Goal: Task Accomplishment & Management: Use online tool/utility

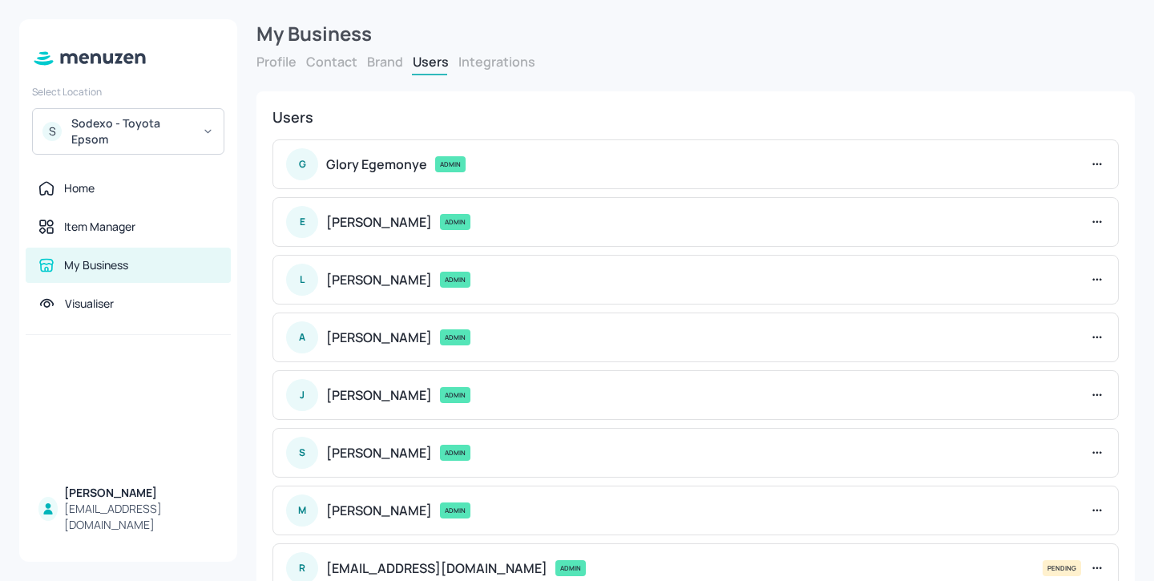
click at [177, 121] on div "Sodexo - Toyota Epsom" at bounding box center [131, 131] width 121 height 32
click at [154, 135] on div "Sodexo - Toyota Epsom" at bounding box center [131, 131] width 121 height 32
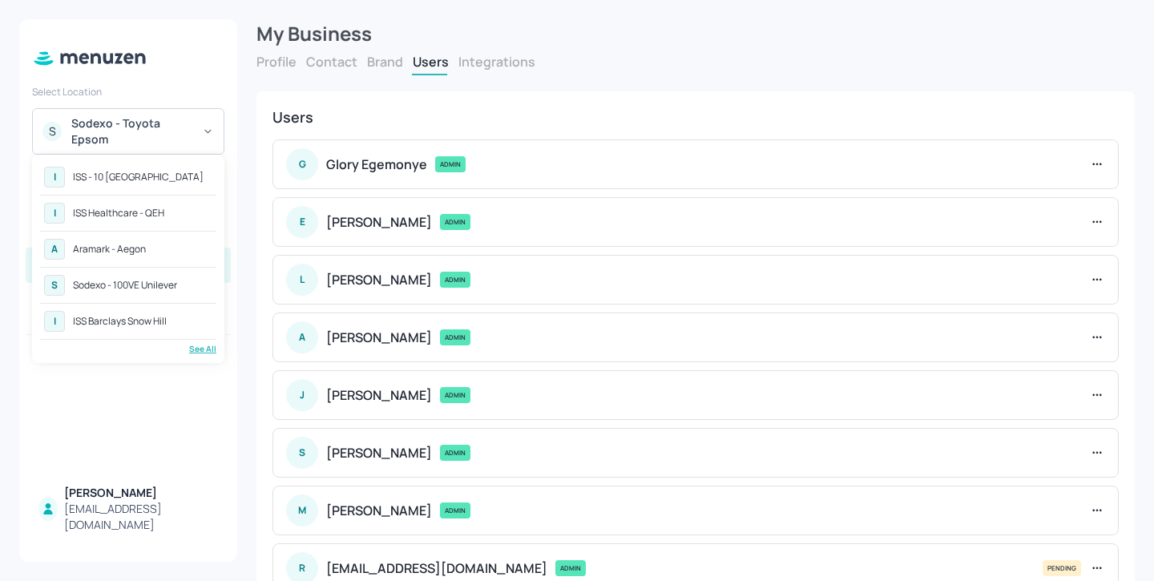
click at [204, 353] on div "See All" at bounding box center [128, 349] width 176 height 12
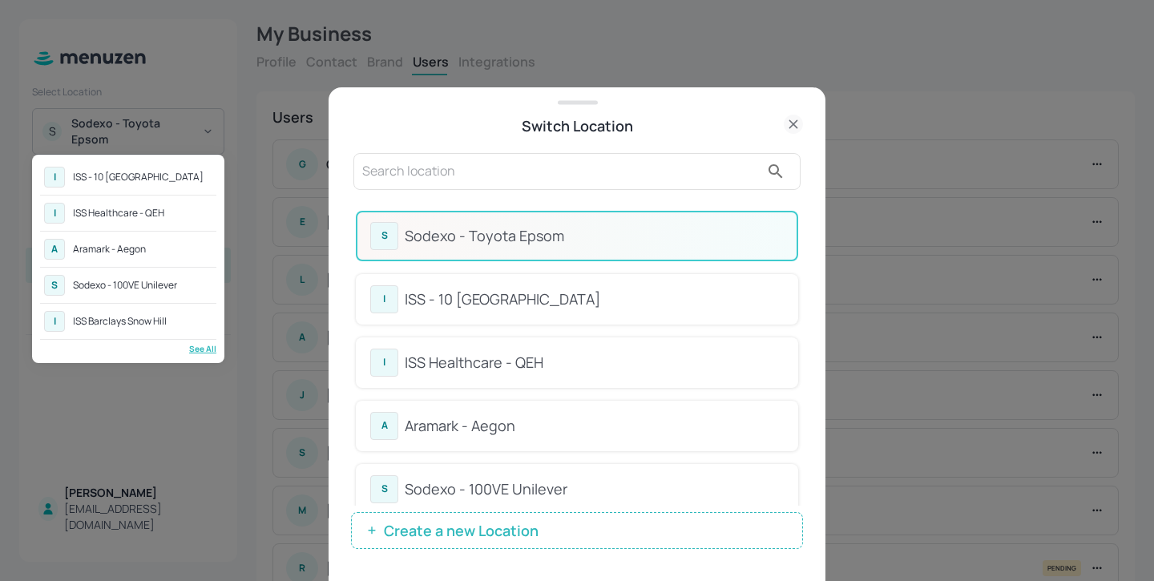
click at [453, 147] on div at bounding box center [577, 290] width 1154 height 581
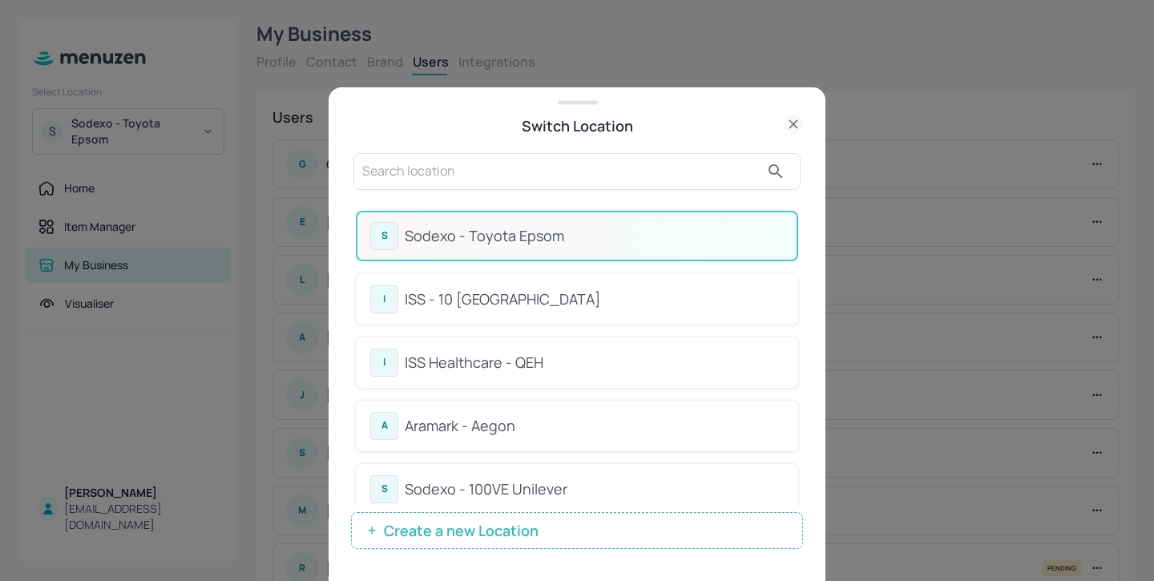
click at [431, 169] on input "text" at bounding box center [561, 172] width 398 height 26
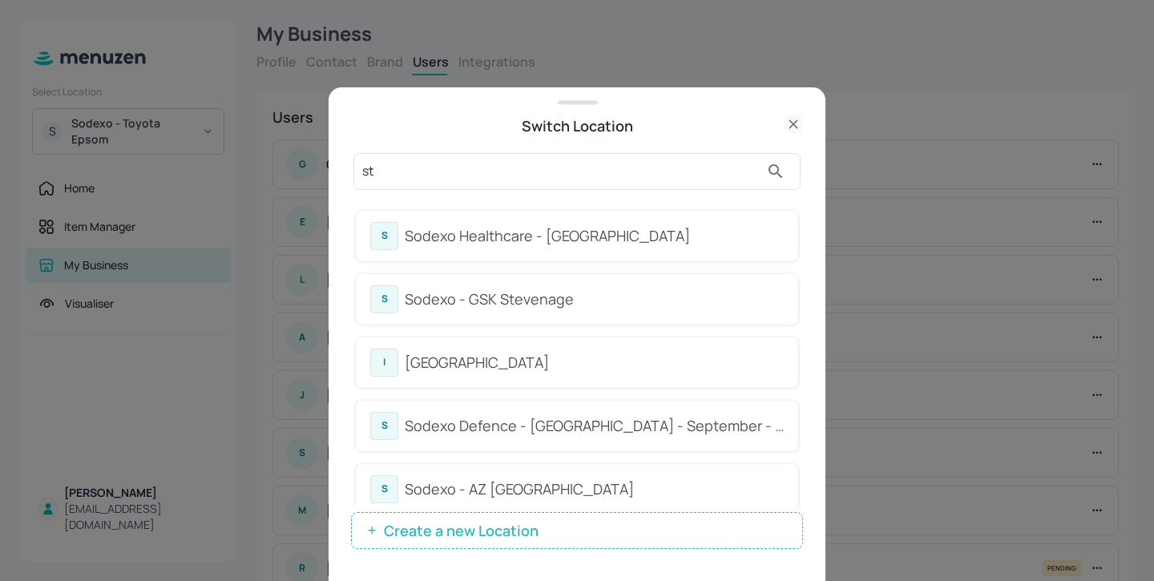
type input "st"
click at [612, 199] on div "S Sodexo Healthcare - [GEOGRAPHIC_DATA] S Sodexo - GSK Stevenage I [GEOGRAPHIC_…" at bounding box center [576, 426] width 447 height 456
click at [608, 224] on div "S Sodexo Healthcare - [GEOGRAPHIC_DATA]" at bounding box center [577, 236] width 414 height 28
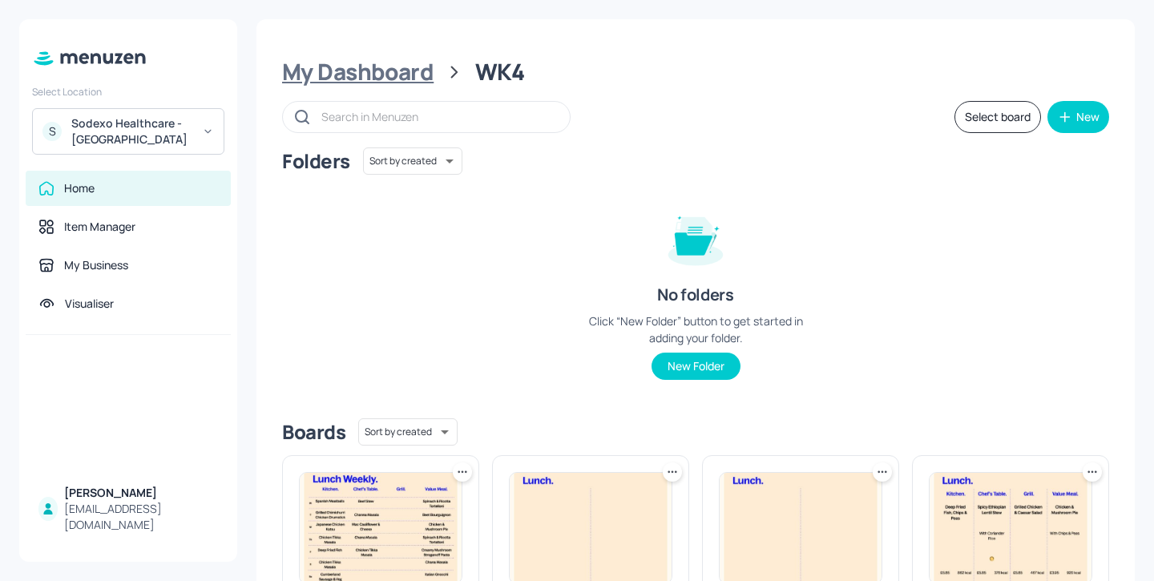
click at [413, 72] on div "My Dashboard" at bounding box center [357, 72] width 151 height 29
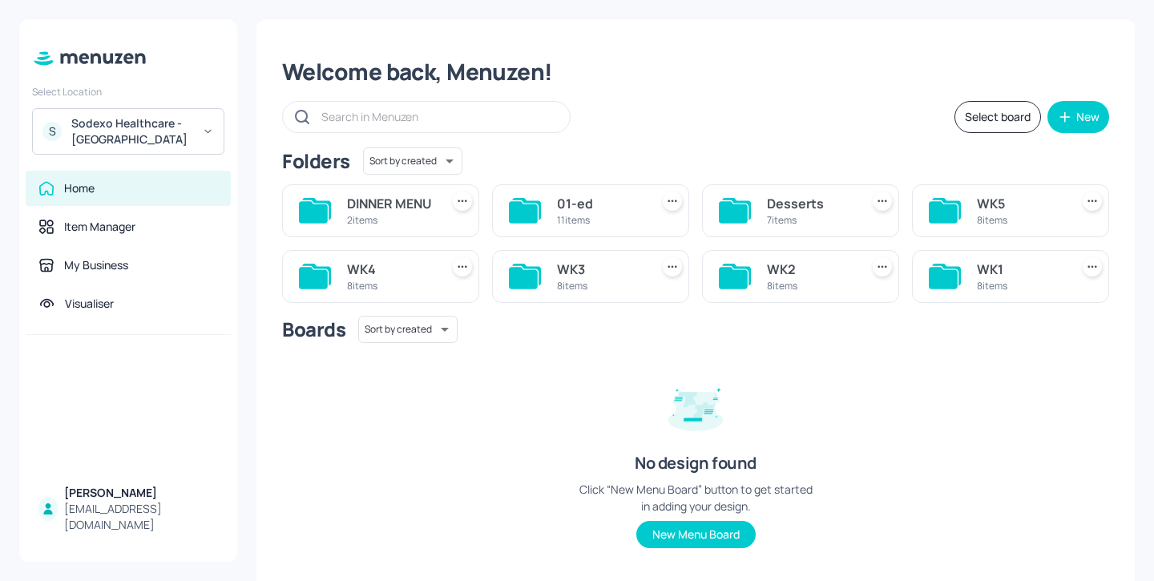
click at [992, 184] on div "WK5 8 items" at bounding box center [1010, 210] width 197 height 53
click at [992, 212] on div "WK5" at bounding box center [1020, 203] width 87 height 19
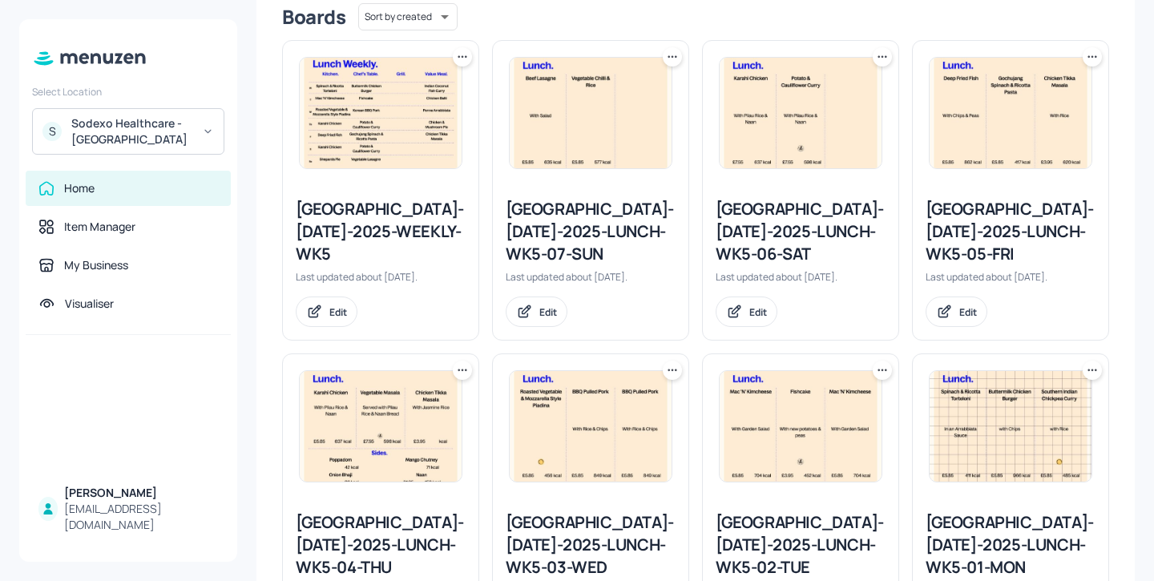
scroll to position [527, 0]
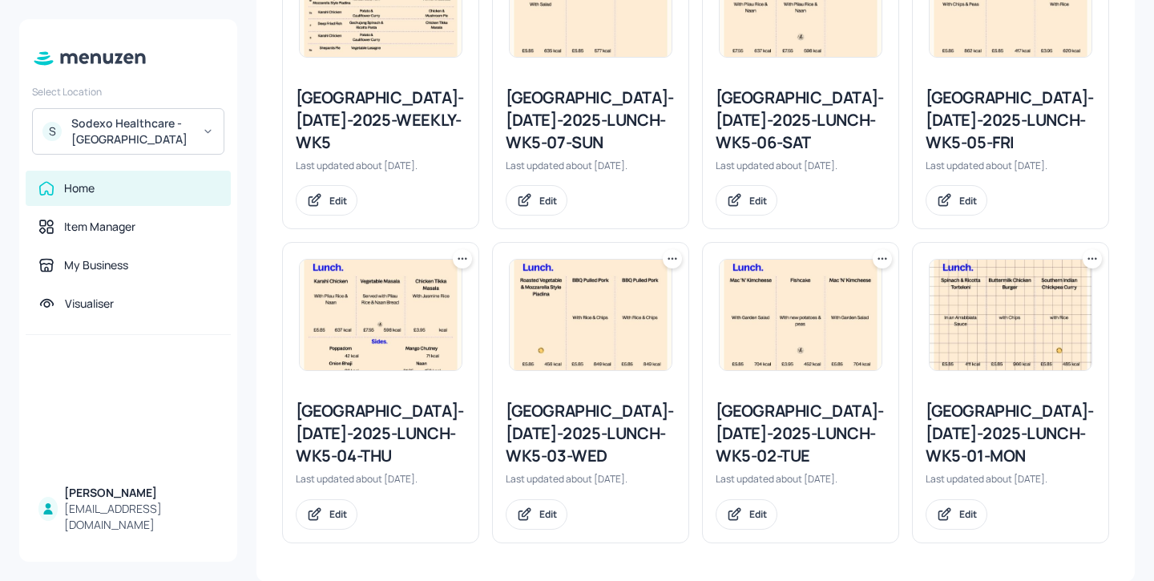
click at [970, 424] on div "Stoke Mandeville-JUL-2025-LUNCH-WK5-01-MON" at bounding box center [1011, 433] width 170 height 67
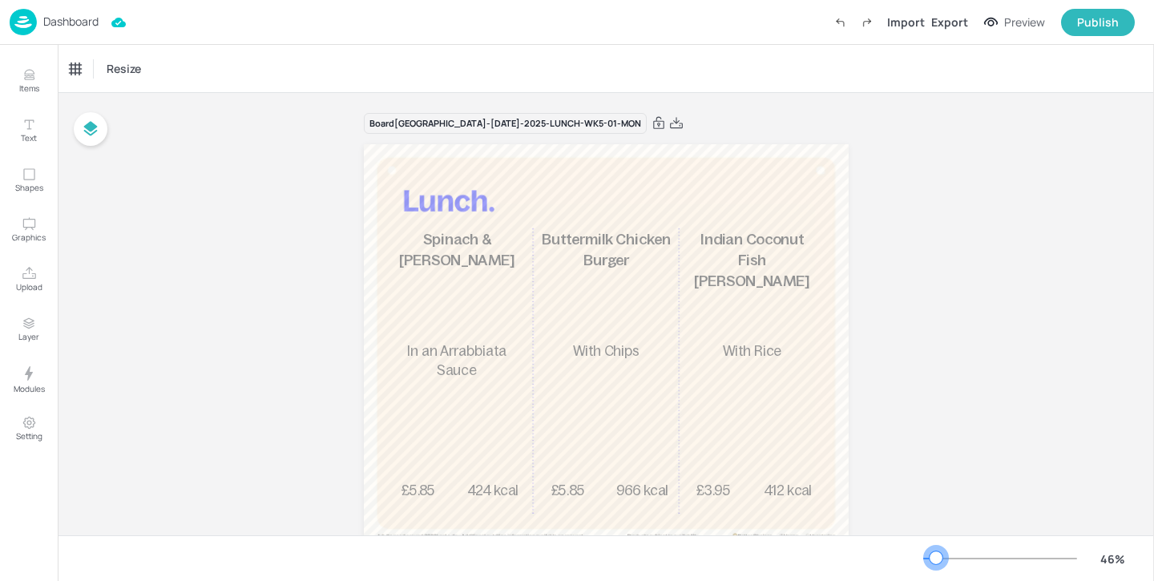
drag, startPoint x: 952, startPoint y: 551, endPoint x: 932, endPoint y: 555, distance: 20.4
click at [932, 555] on div at bounding box center [936, 557] width 13 height 13
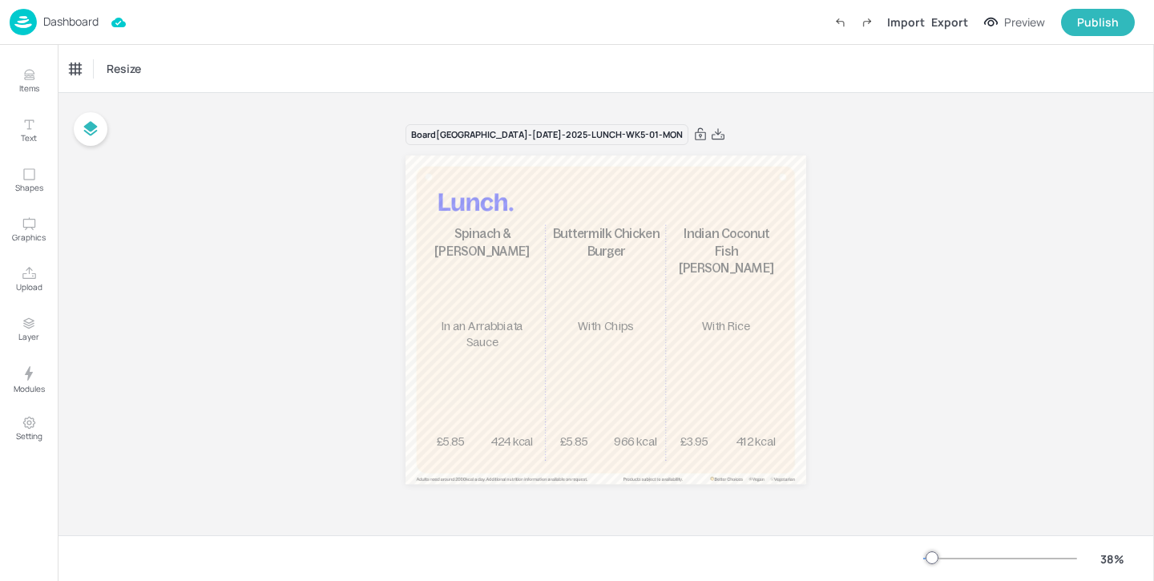
click at [51, 16] on p "Dashboard" at bounding box center [70, 21] width 55 height 11
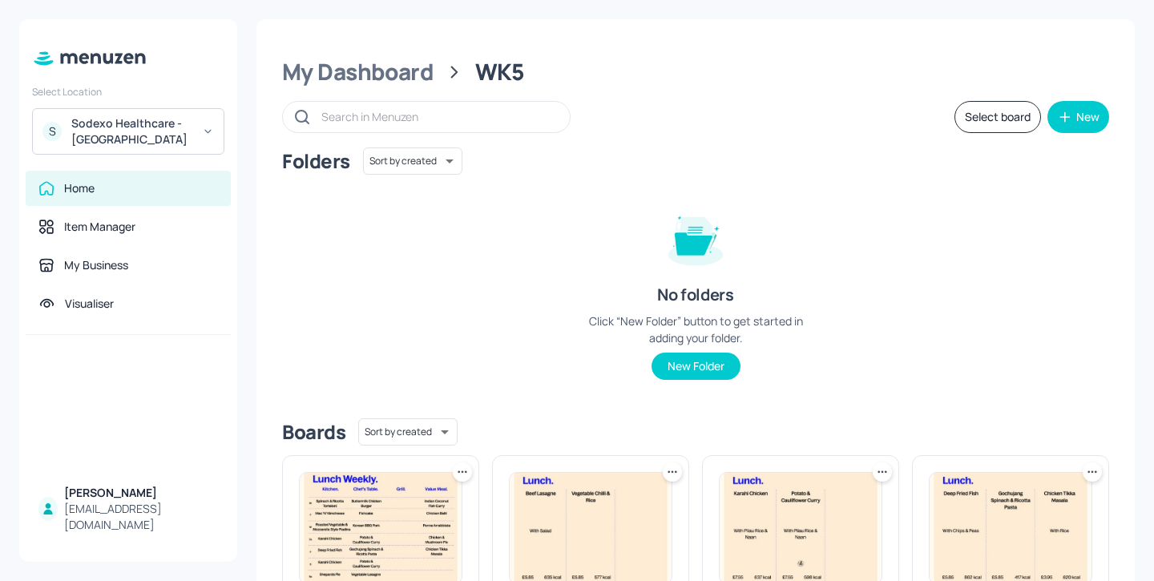
scroll to position [527, 0]
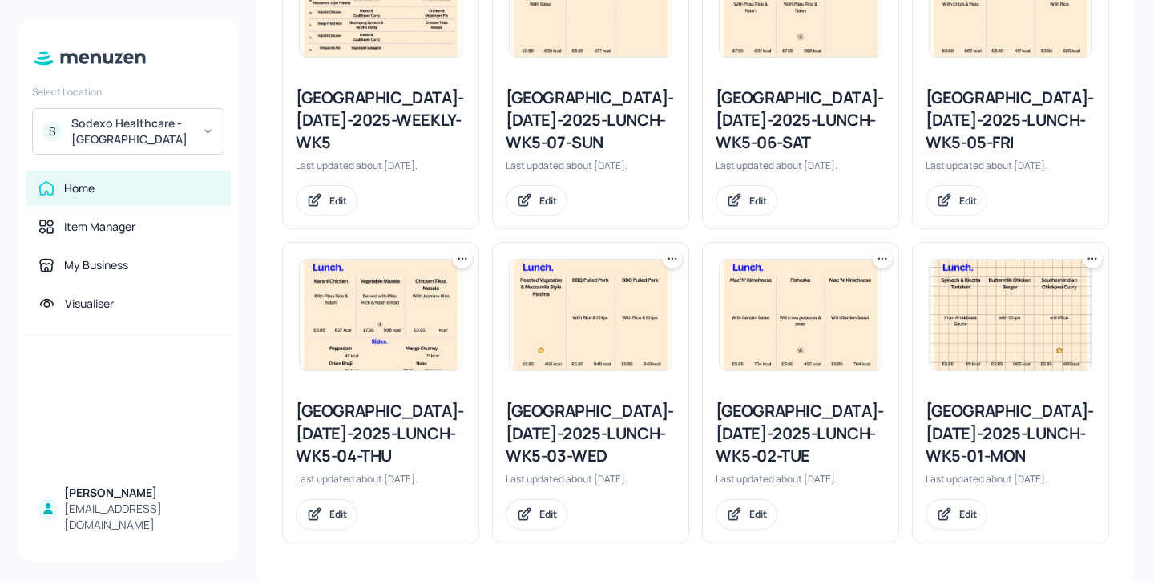
click at [779, 444] on div "Stoke Mandeville-JUL-2025-LUNCH-WK5-02-TUE" at bounding box center [801, 433] width 170 height 67
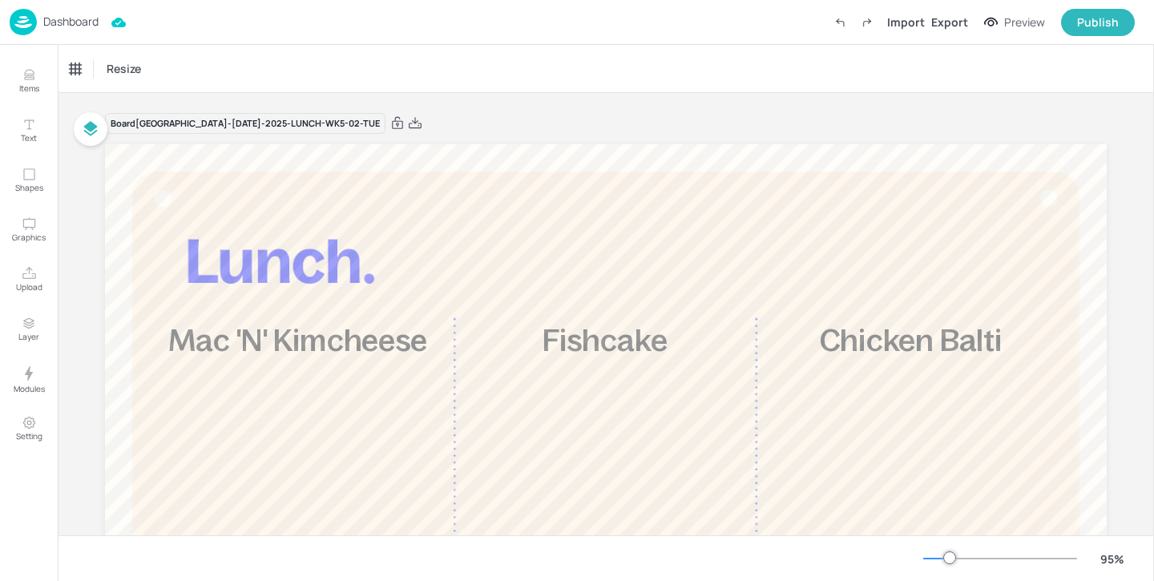
click at [59, 5] on div "Dashboard Import Export Preview Publish" at bounding box center [572, 22] width 1125 height 44
click at [55, 18] on p "Dashboard" at bounding box center [70, 21] width 55 height 11
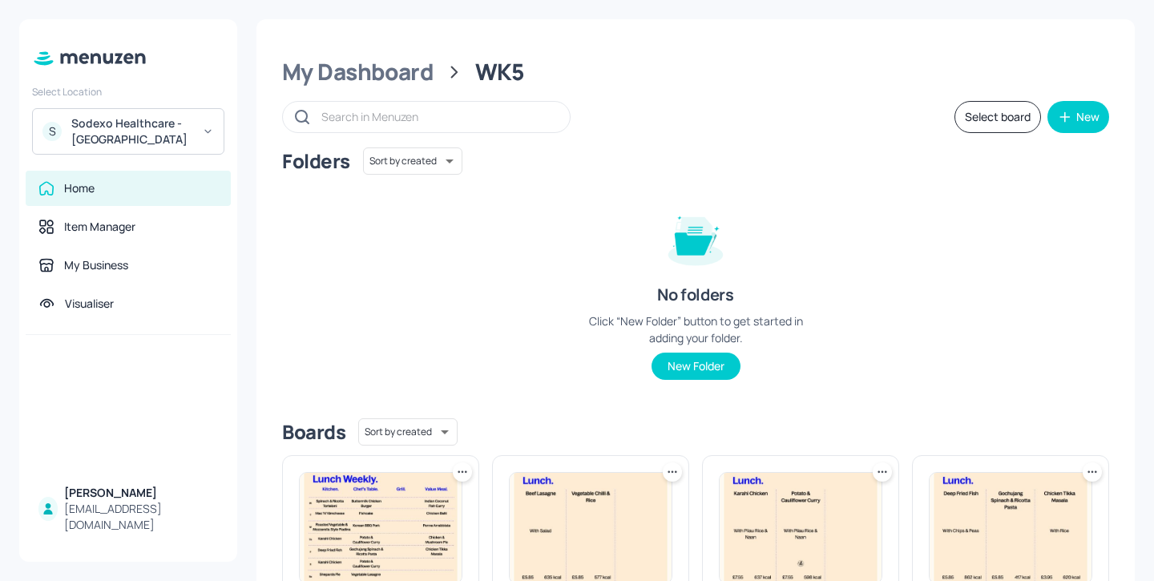
scroll to position [527, 0]
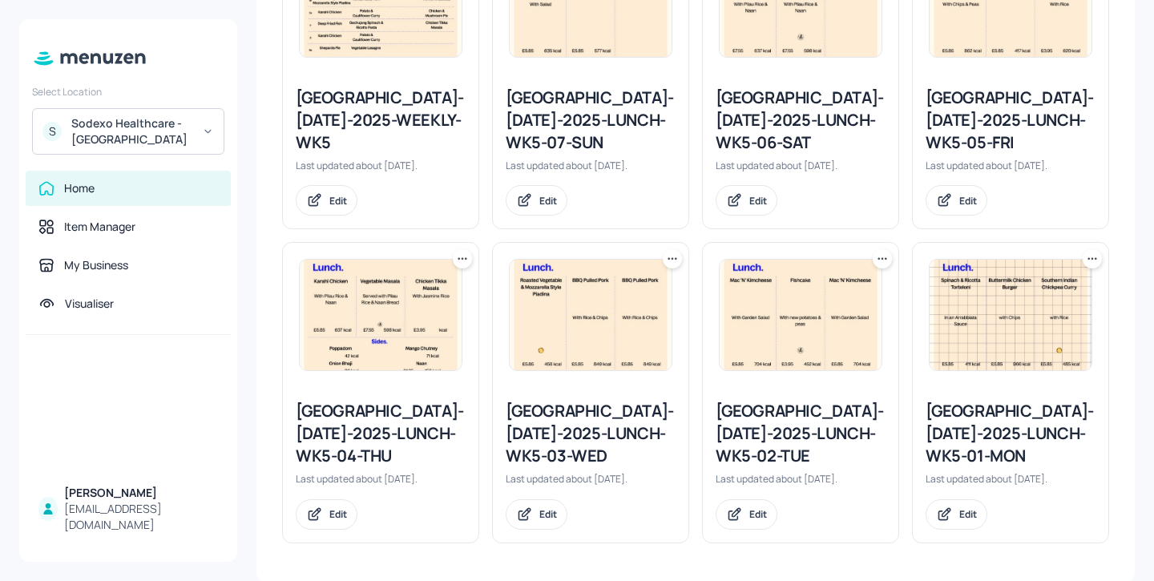
click at [978, 432] on div "Stoke Mandeville-JUL-2025-LUNCH-WK5-01-MON" at bounding box center [1011, 433] width 170 height 67
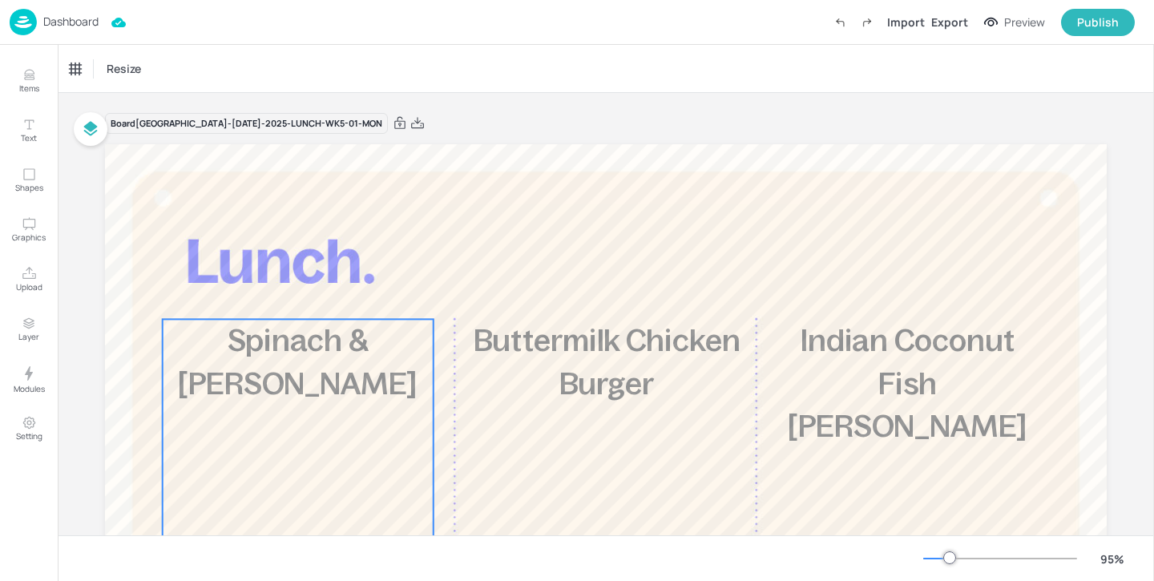
click at [181, 50] on div "Spinach & Ricotta Torteloni Icons Resize" at bounding box center [606, 68] width 1096 height 47
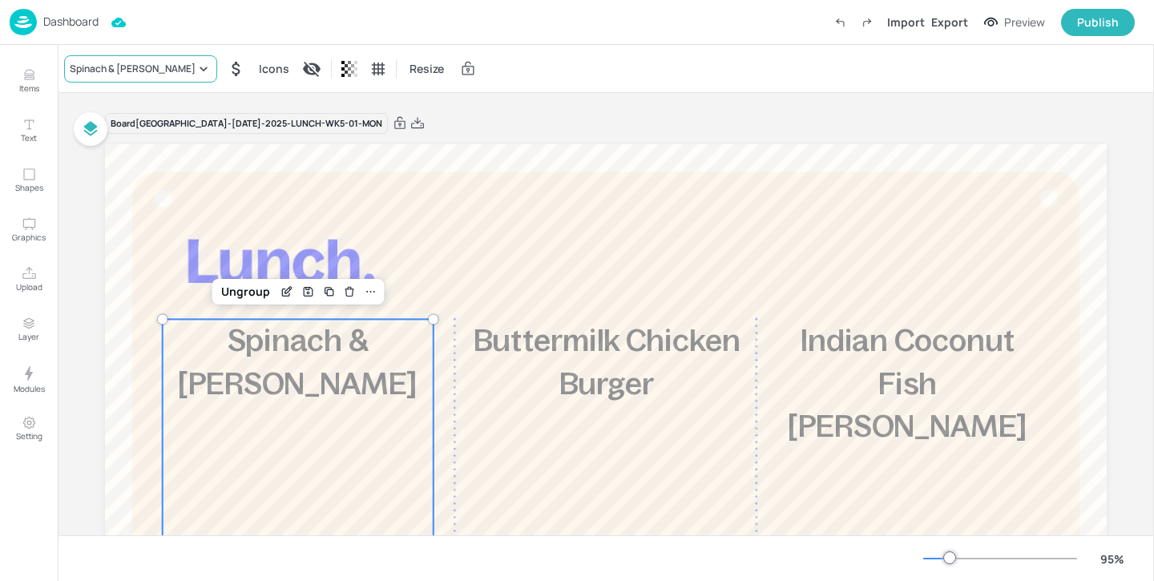
click at [181, 67] on div "Spinach & Ricotta Torteloni" at bounding box center [133, 69] width 126 height 14
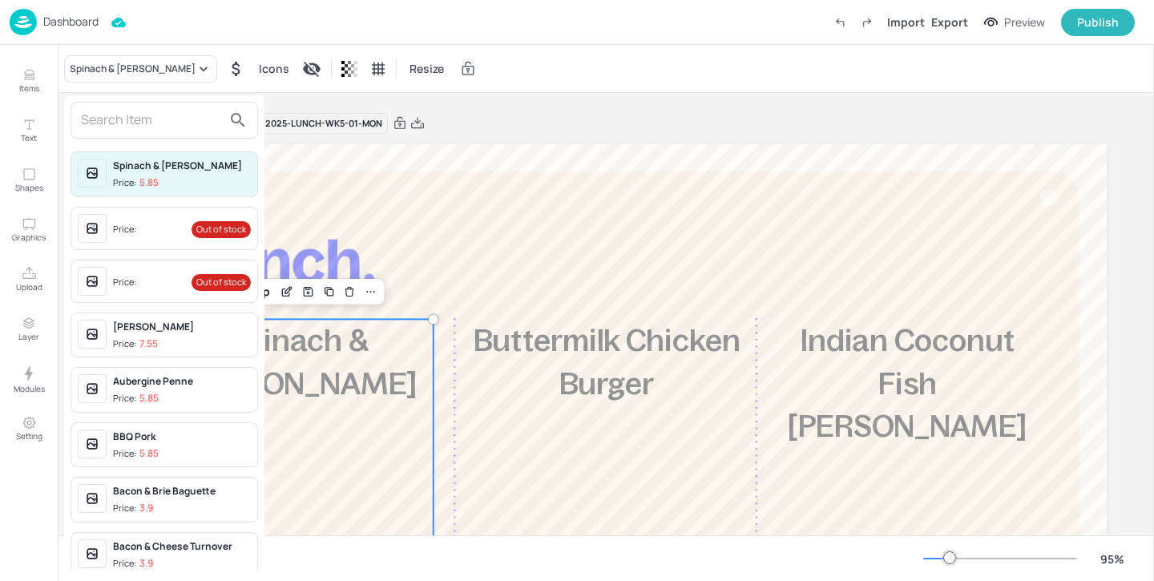
click at [157, 127] on input "text" at bounding box center [151, 120] width 141 height 26
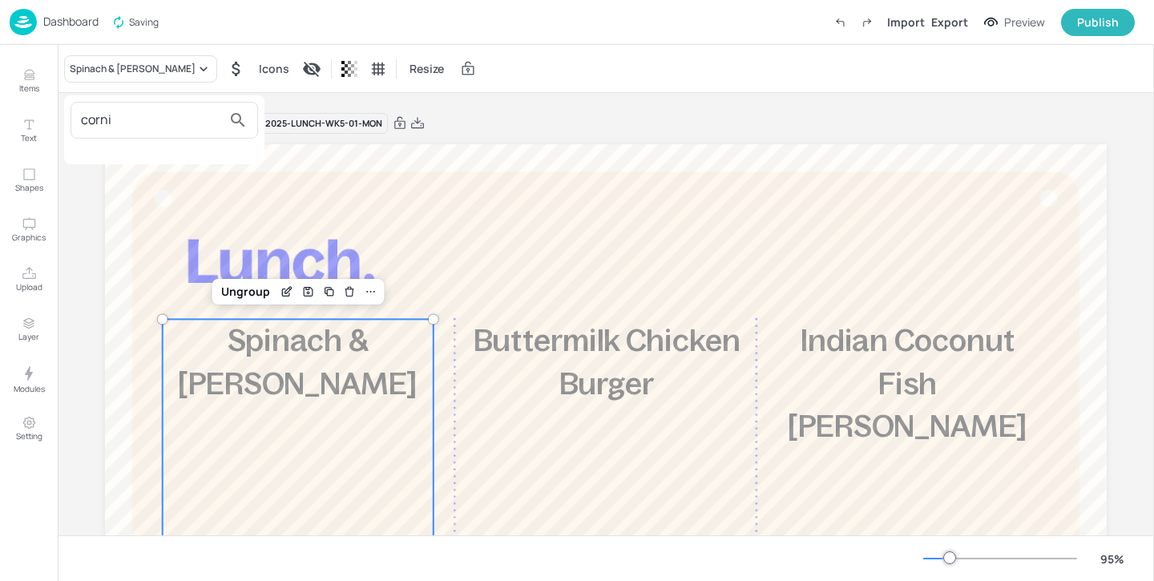
type input "corni"
click at [23, 82] on div at bounding box center [577, 290] width 1154 height 581
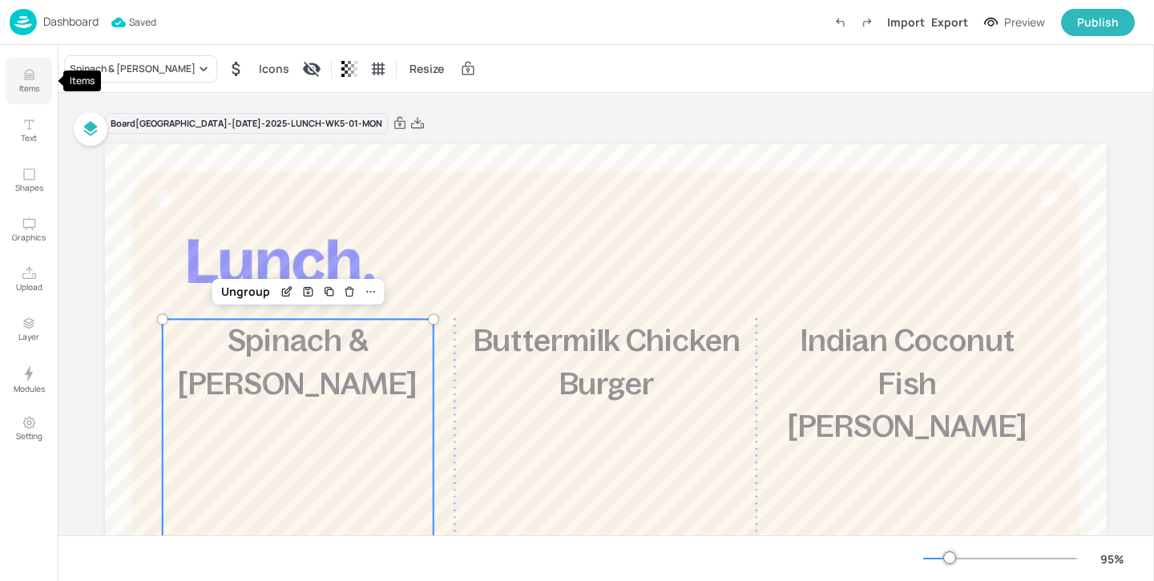
click at [19, 83] on p "Items" at bounding box center [29, 88] width 20 height 11
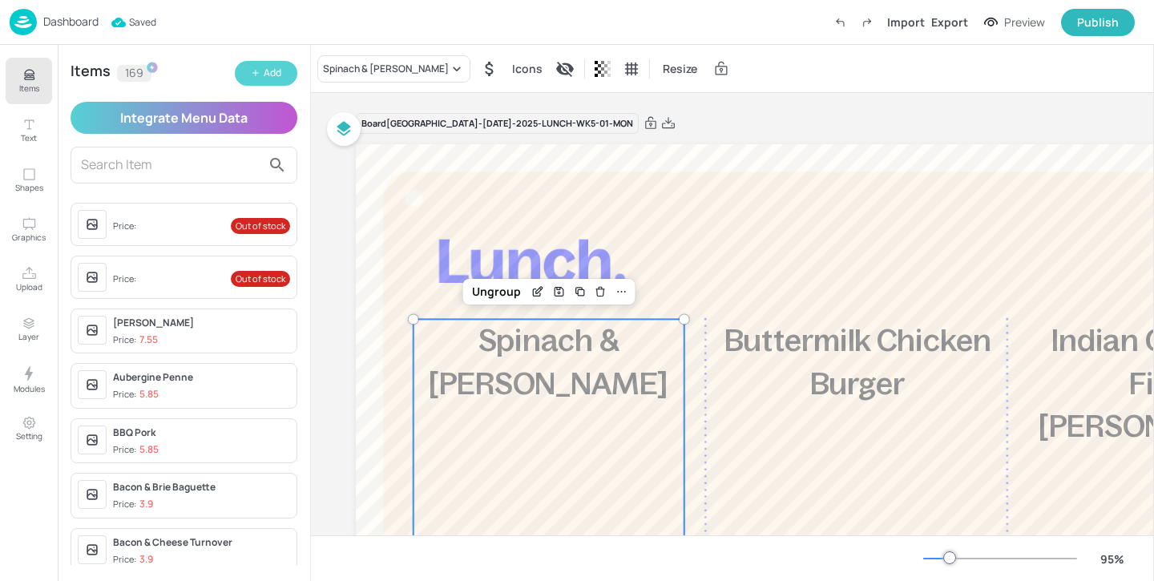
click at [264, 76] on div "Add" at bounding box center [273, 73] width 18 height 15
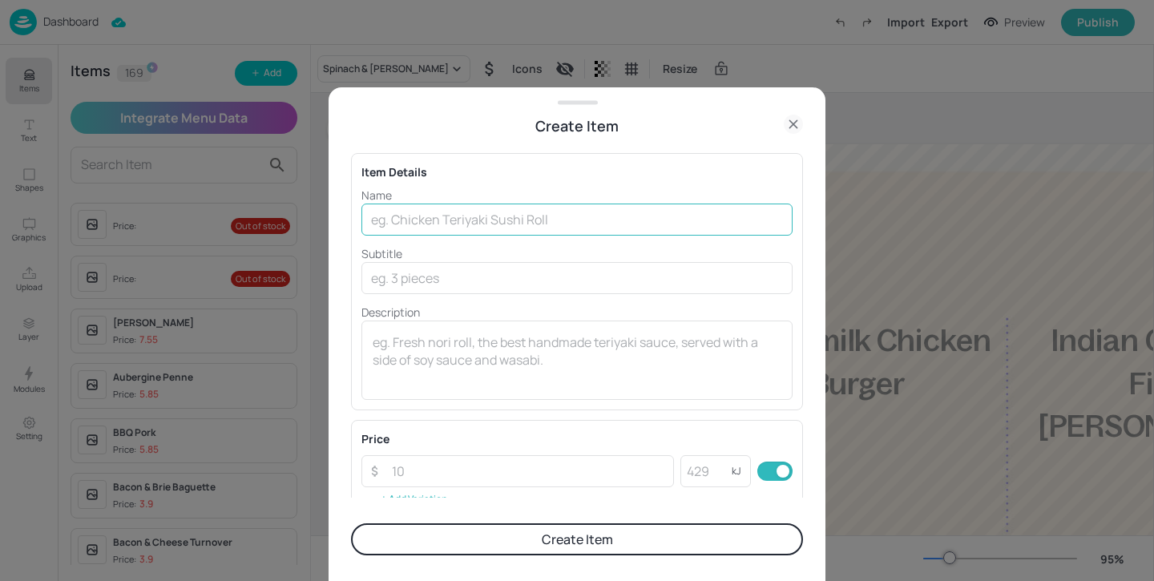
click at [525, 204] on input "text" at bounding box center [576, 220] width 431 height 32
click at [525, 205] on input "text" at bounding box center [576, 220] width 431 height 32
paste input "Cornish Pasty"
type input "Cornish Pasty"
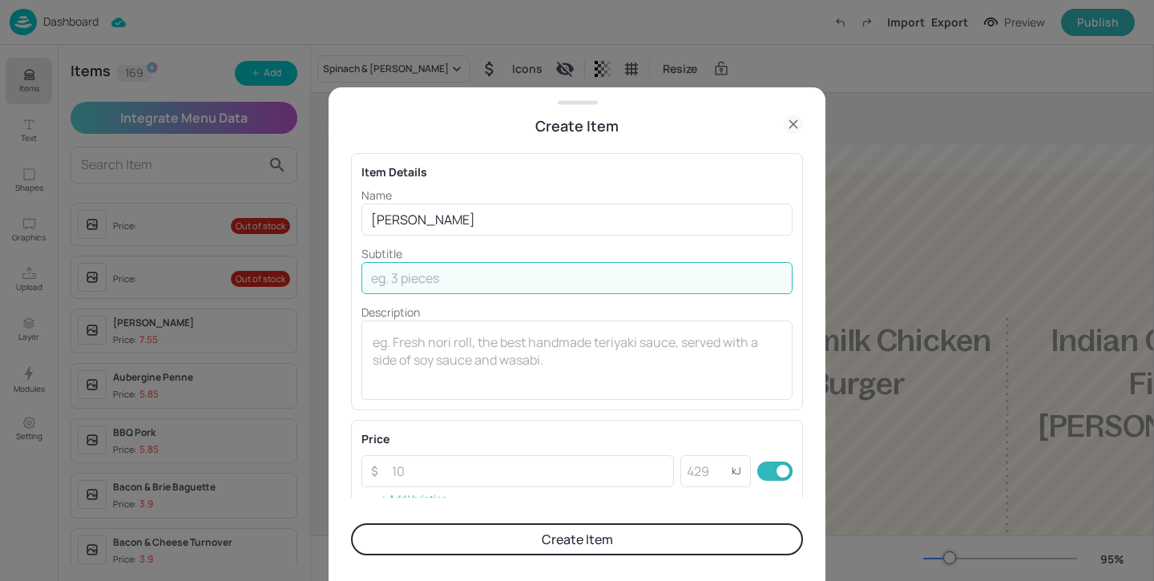
click at [423, 282] on input "text" at bounding box center [576, 278] width 431 height 32
paste input "Chips"
type input "Chips"
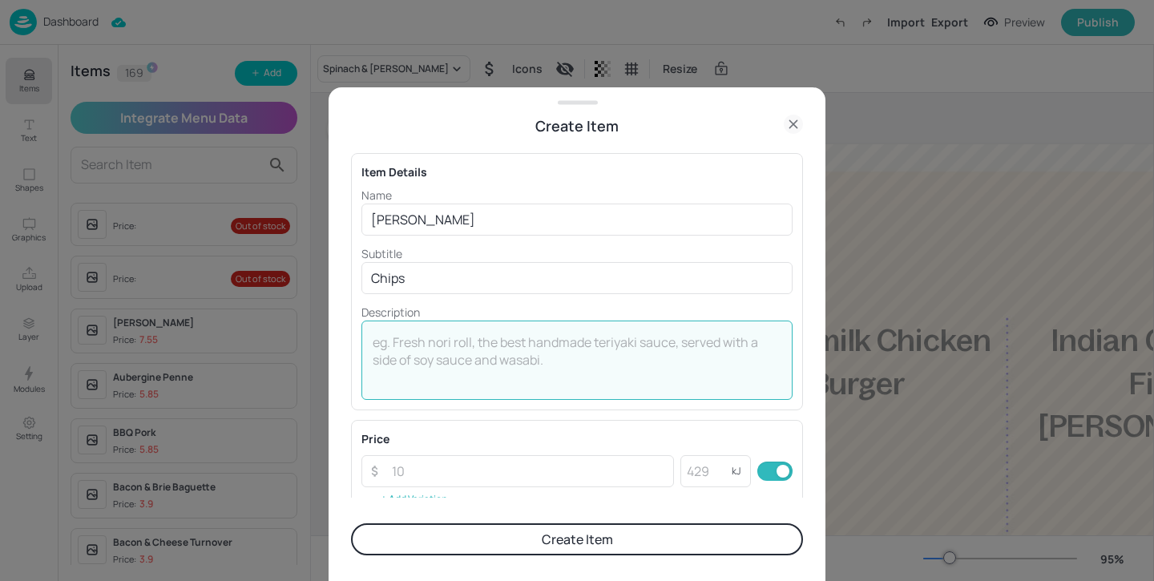
click at [570, 358] on textarea at bounding box center [577, 359] width 409 height 53
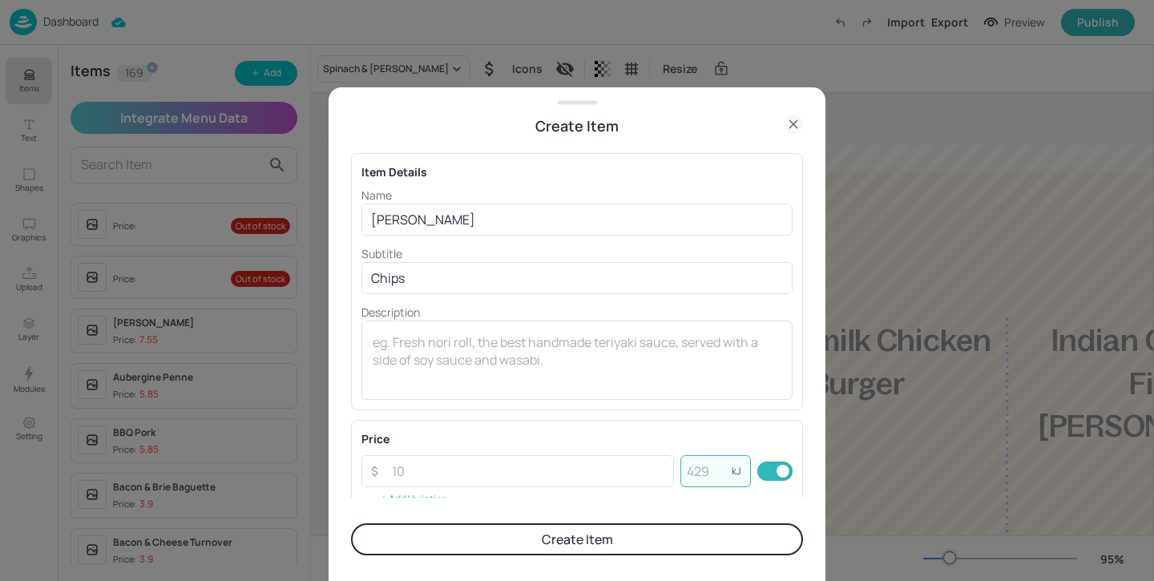
click at [715, 465] on input "number" at bounding box center [705, 471] width 51 height 32
type input "678"
click at [636, 477] on input "number" at bounding box center [528, 471] width 292 height 32
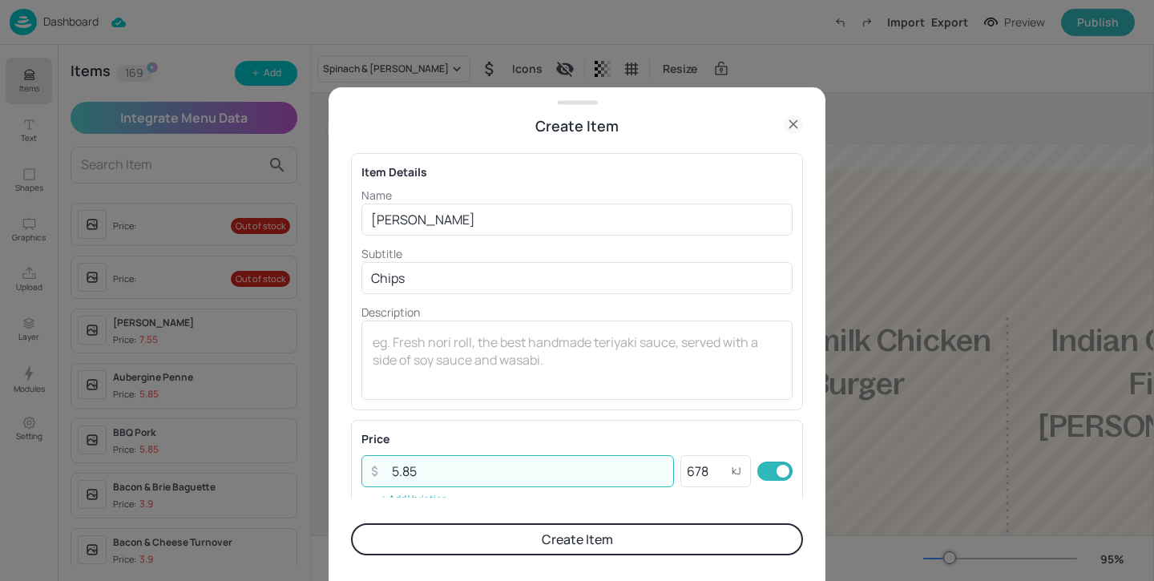
type input "5.85"
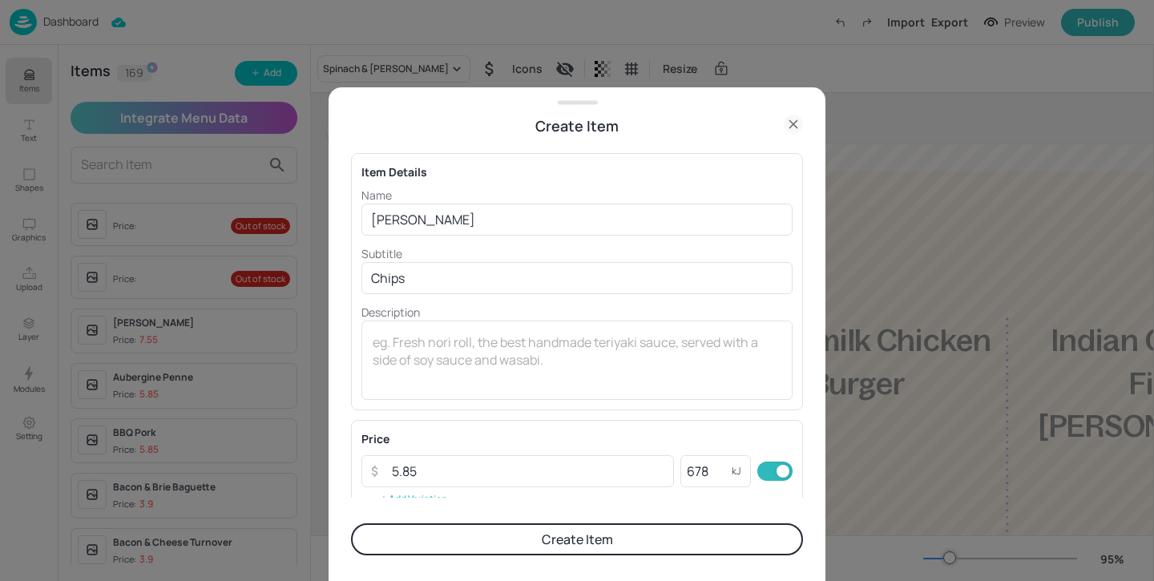
click at [628, 528] on button "Create Item" at bounding box center [577, 539] width 452 height 32
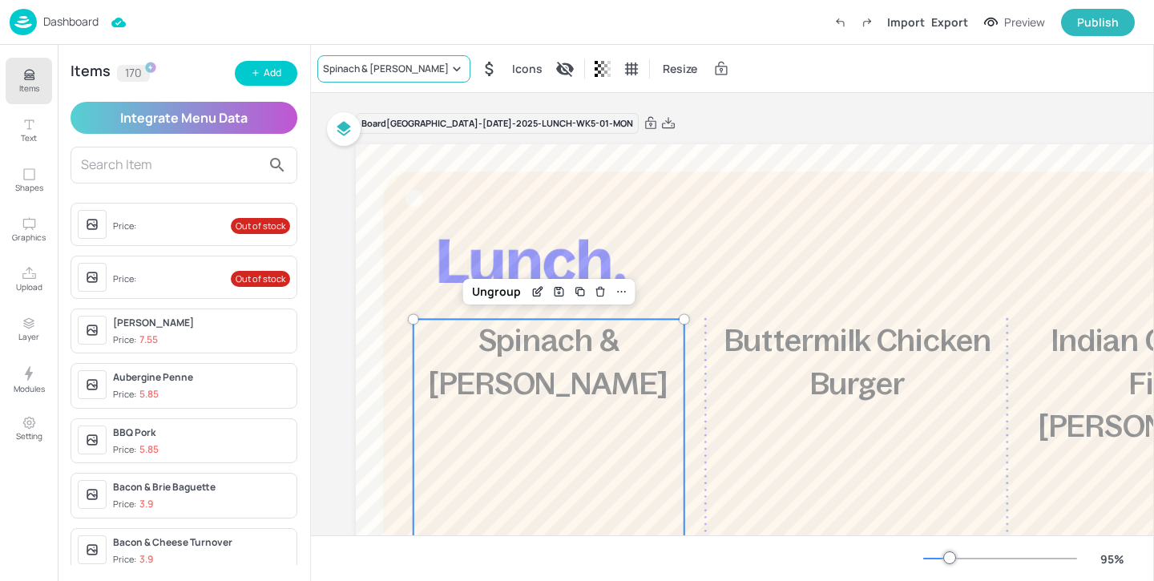
click at [385, 67] on div "Spinach & Ricotta Torteloni" at bounding box center [386, 69] width 126 height 14
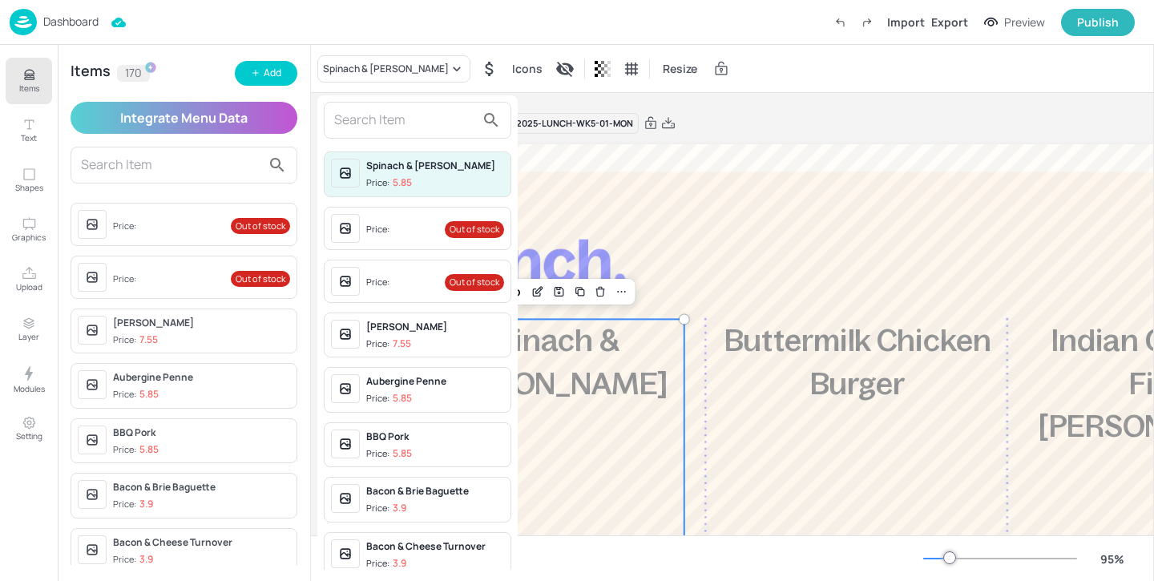
click at [377, 114] on input "text" at bounding box center [404, 120] width 141 height 26
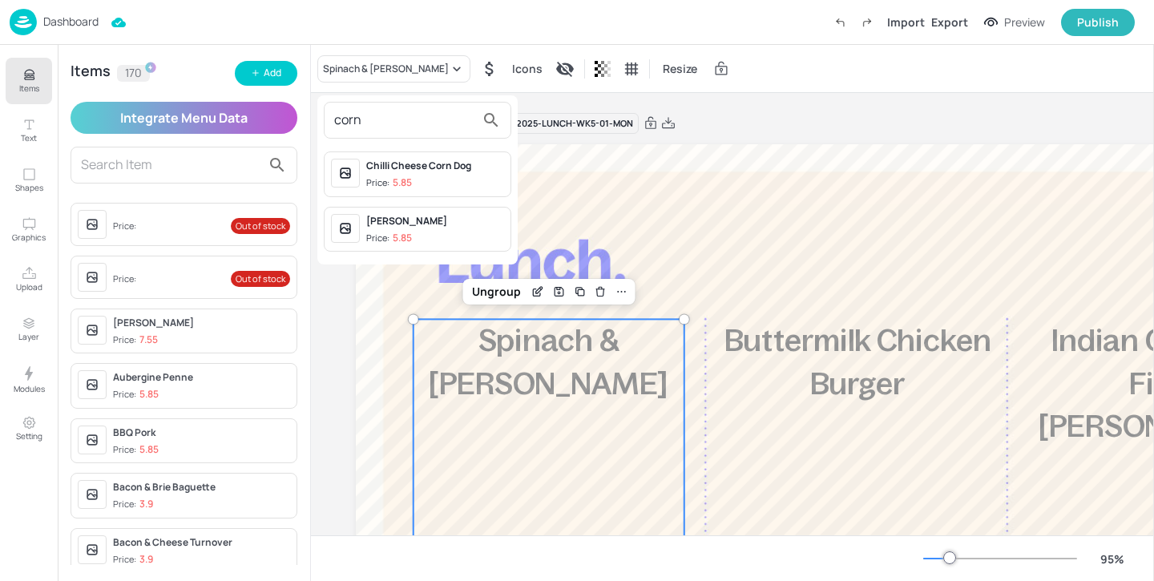
type input "corn"
click at [470, 222] on div "Cornish Pasty" at bounding box center [435, 221] width 138 height 14
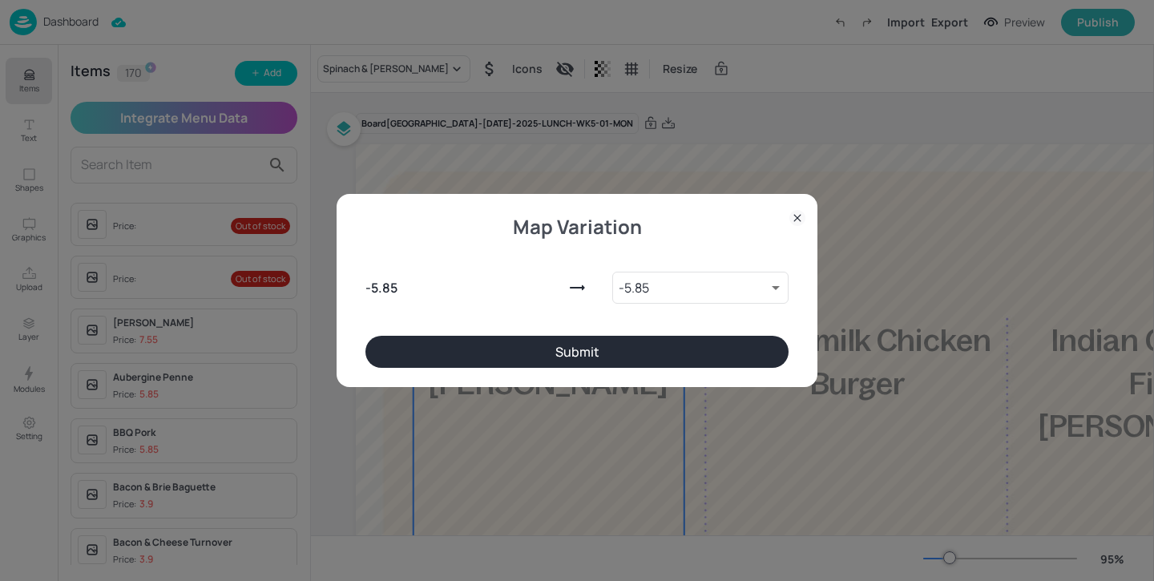
click at [523, 354] on button "Submit" at bounding box center [576, 352] width 423 height 32
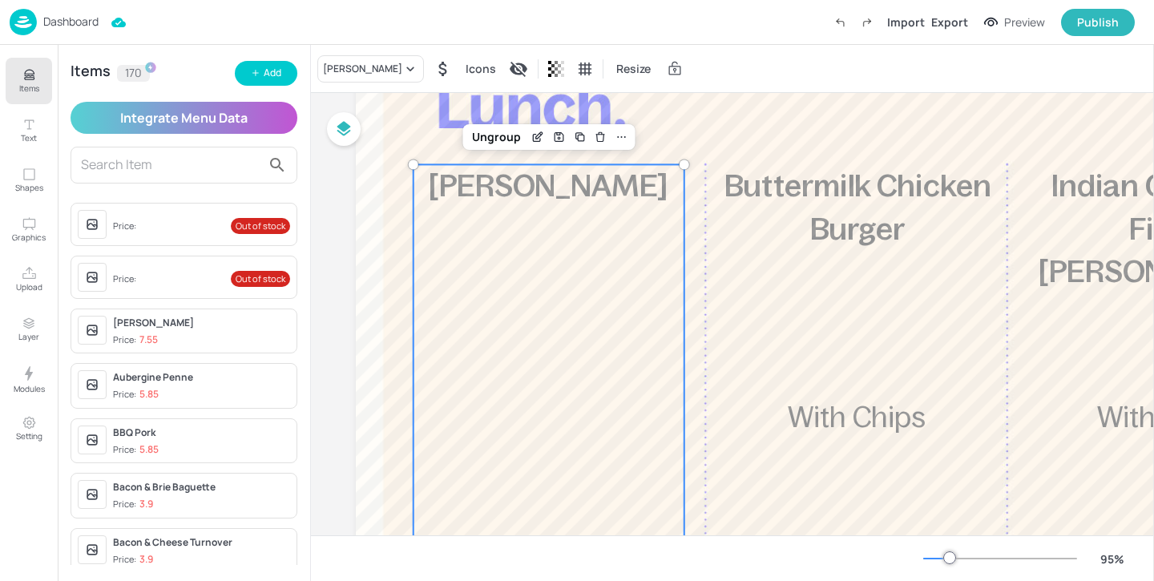
scroll to position [151, 0]
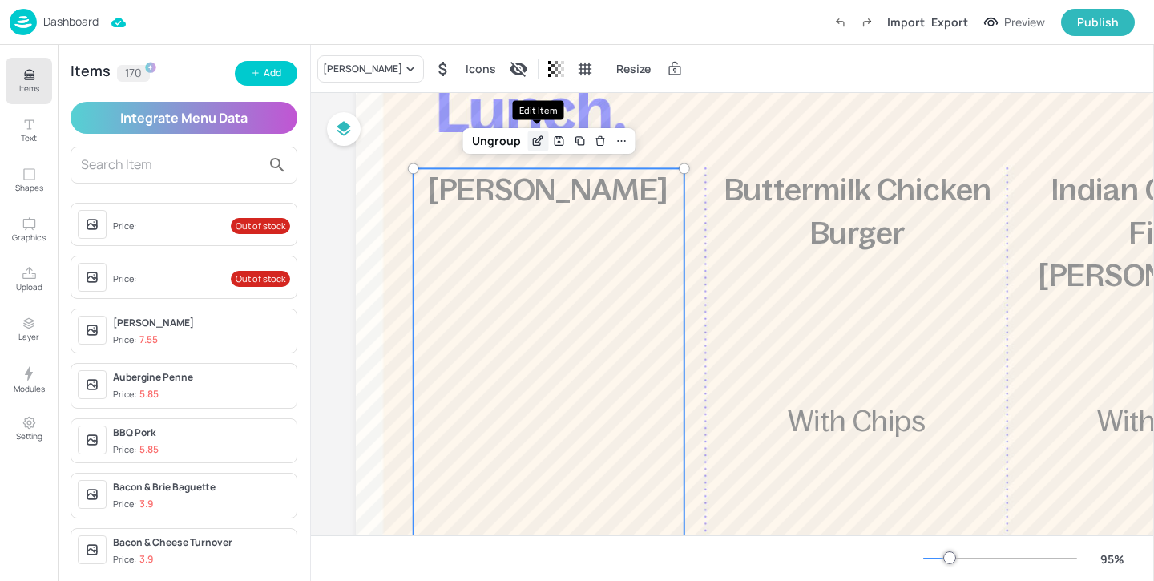
click at [533, 139] on icon "Edit Item" at bounding box center [536, 142] width 7 height 7
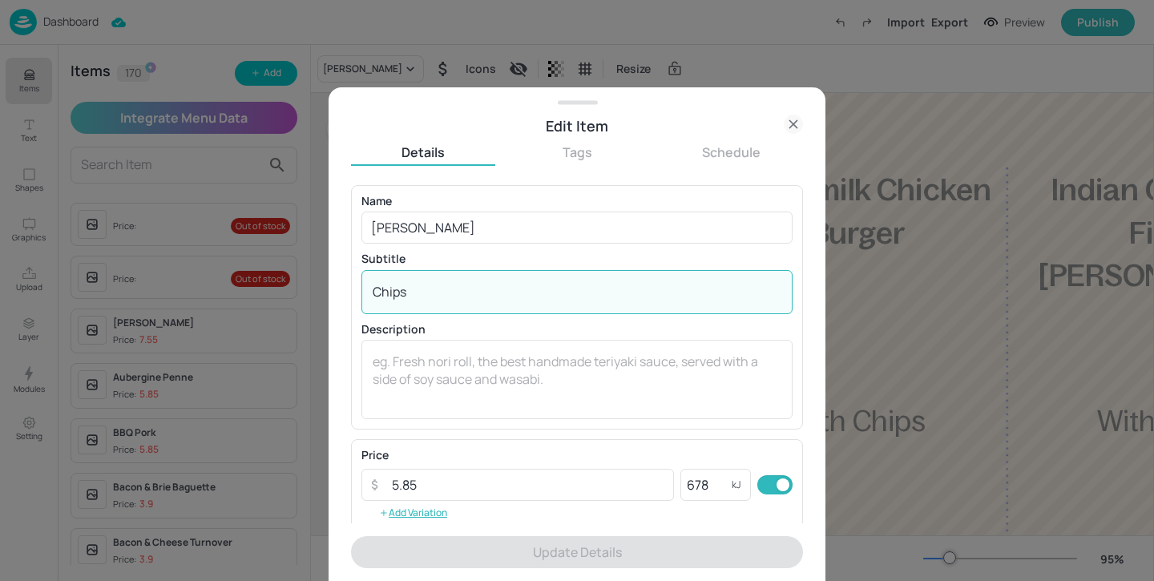
drag, startPoint x: 448, startPoint y: 286, endPoint x: 348, endPoint y: 286, distance: 100.2
click at [348, 286] on div "Edit Item Details Tags Schedule Name Cornish Pasty ​ Subtitle Chips x ​ Descrip…" at bounding box center [577, 334] width 497 height 494
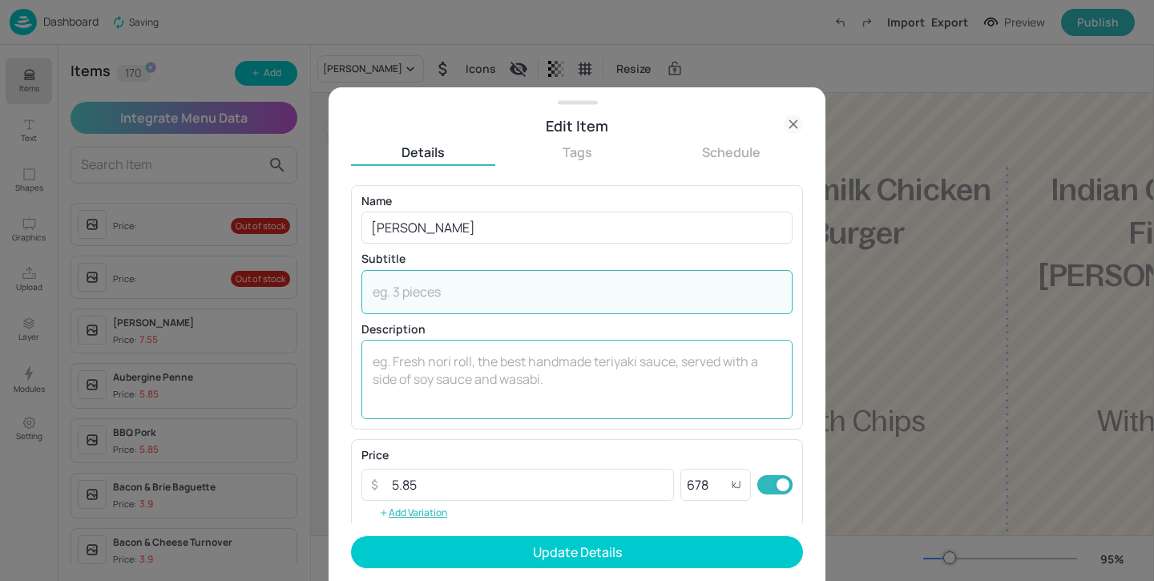
click at [422, 357] on textarea at bounding box center [577, 379] width 409 height 53
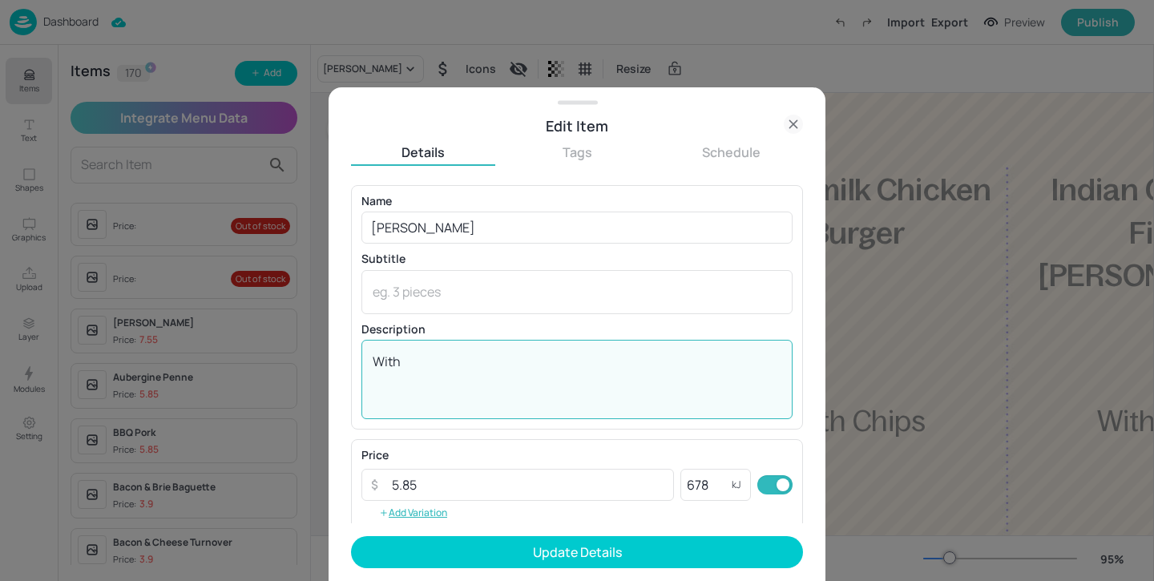
paste textarea "Chips"
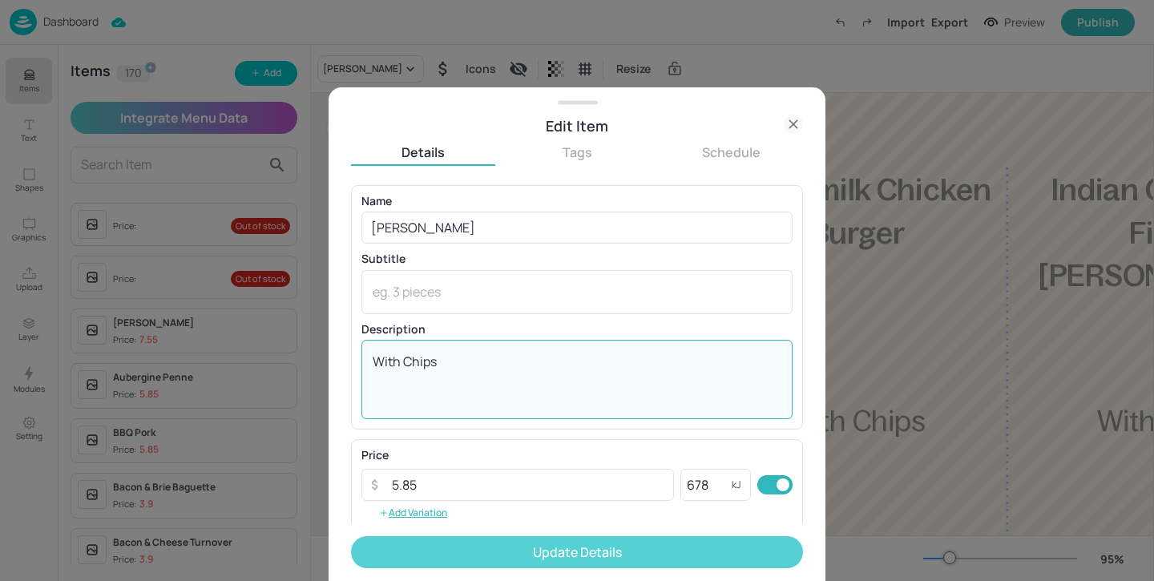
type textarea "With Chips"
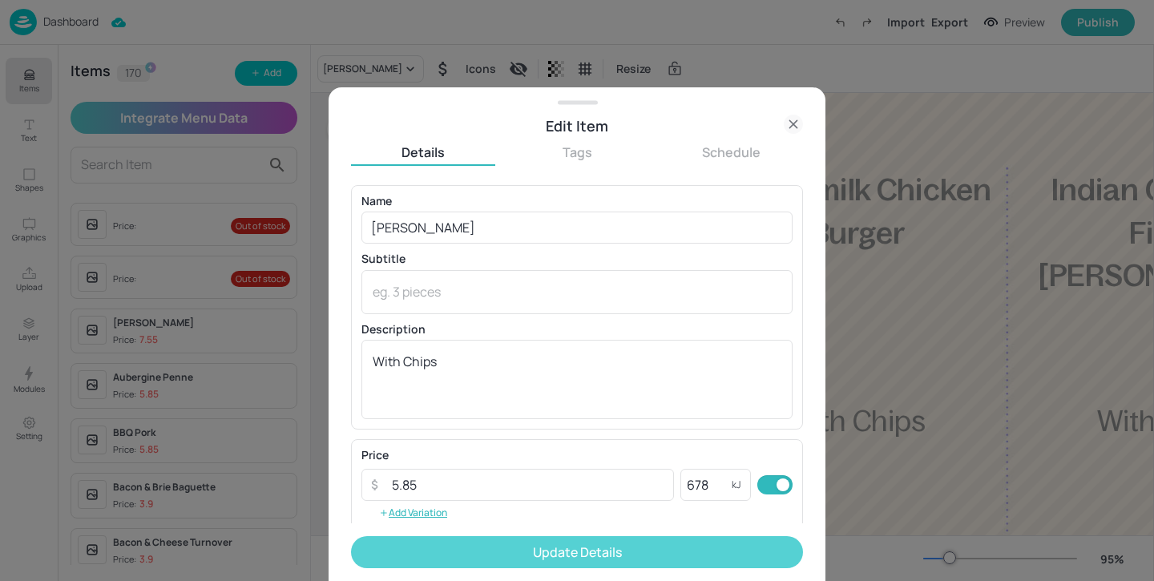
click at [539, 552] on button "Update Details" at bounding box center [577, 552] width 452 height 32
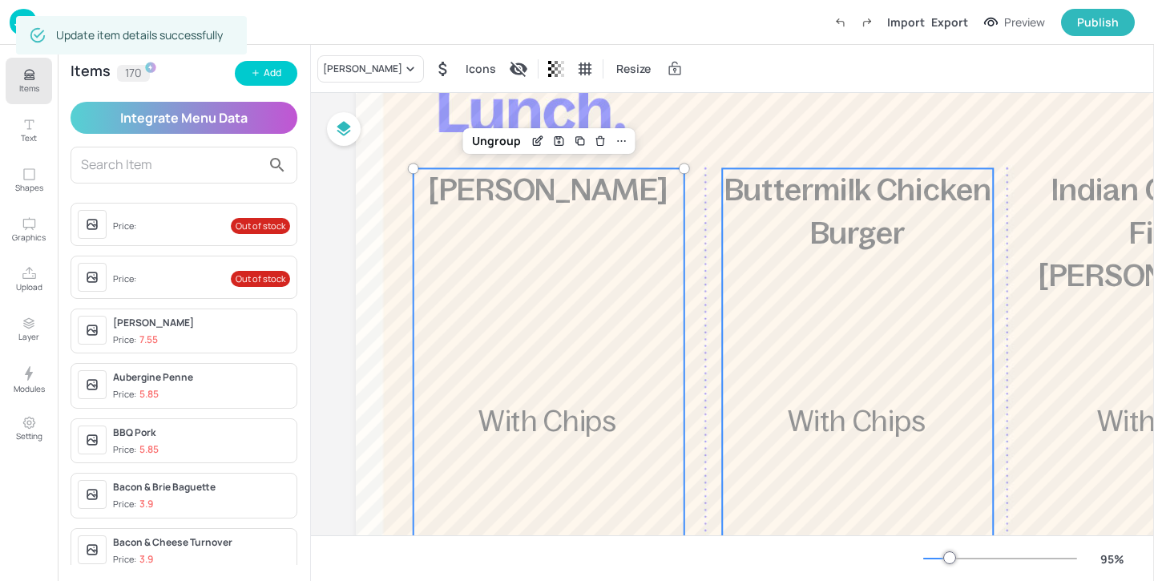
click at [825, 367] on div "£5.85 Buttermilk Chicken Burger With Chips 966 kcal" at bounding box center [857, 448] width 271 height 561
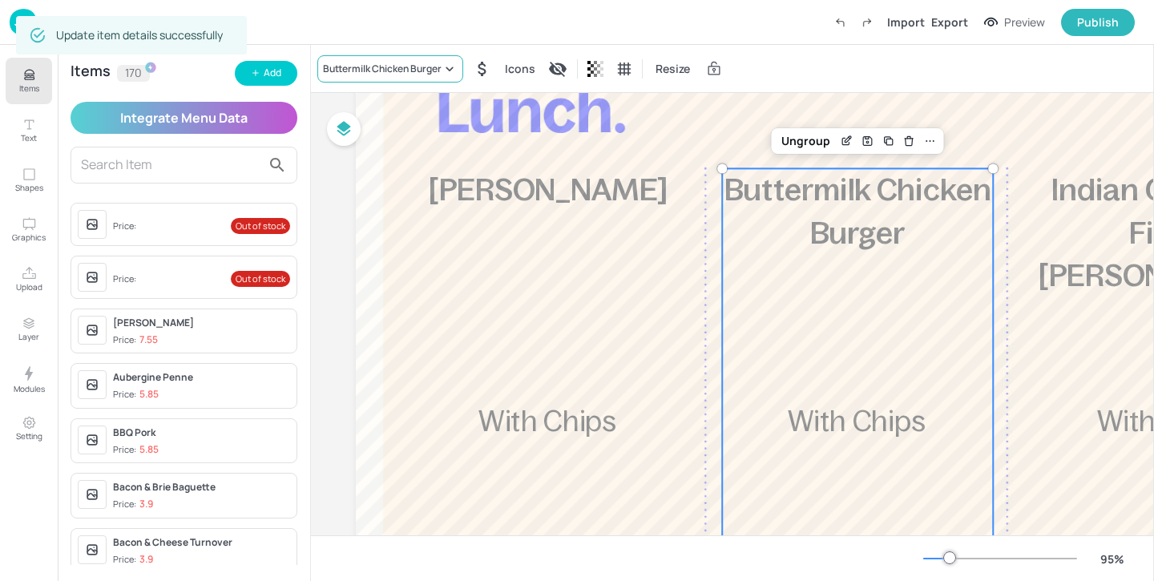
click at [442, 74] on div "Buttermilk Chicken Burger" at bounding box center [382, 69] width 119 height 14
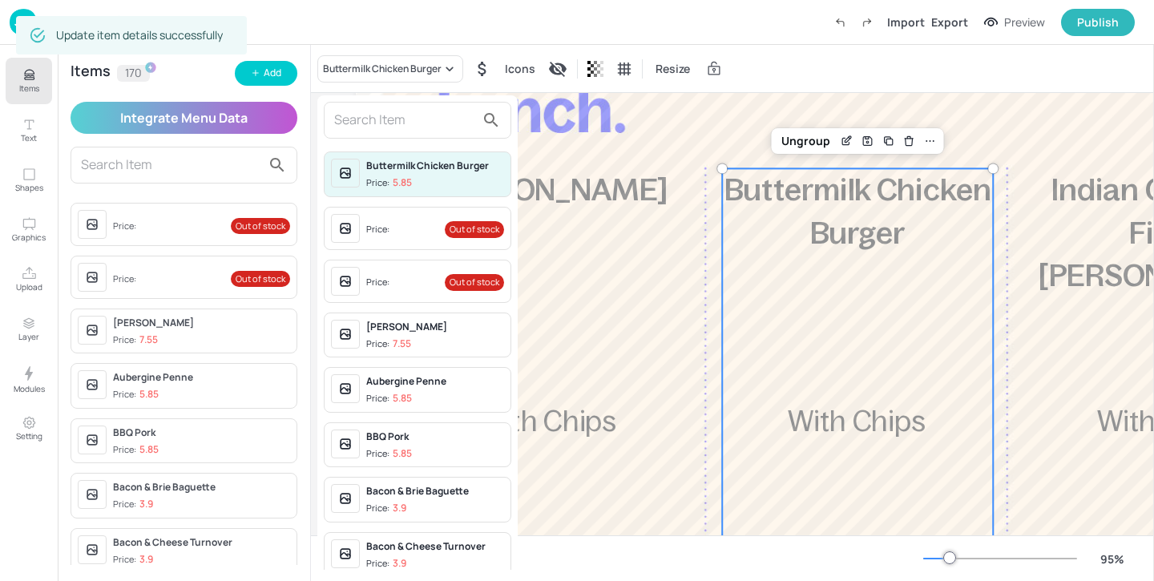
click at [398, 120] on input "text" at bounding box center [404, 120] width 141 height 26
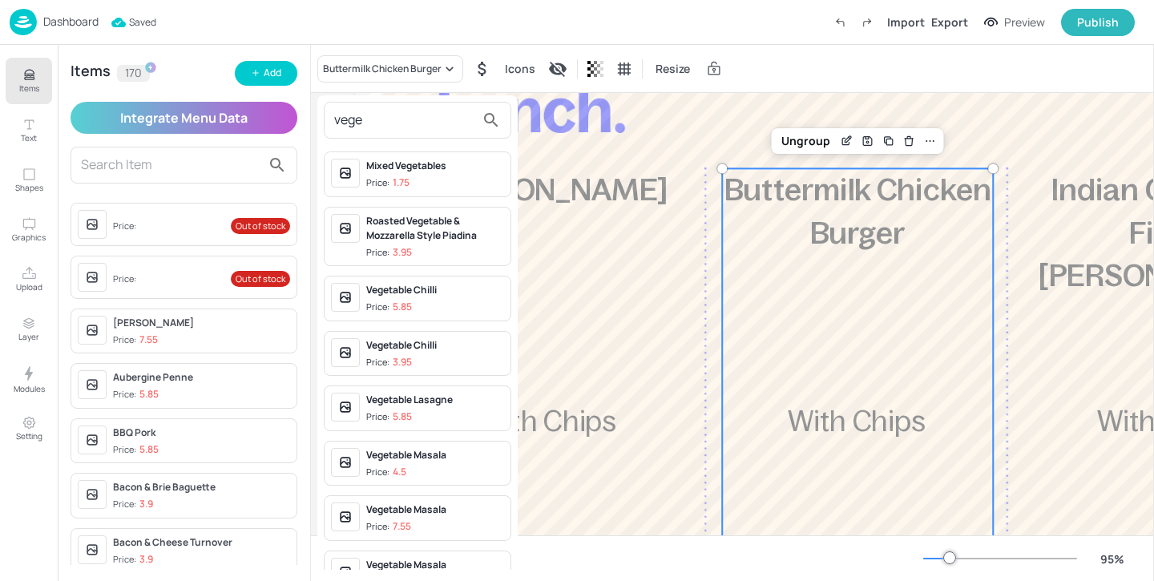
type input "vege"
click at [466, 405] on div "Vegetable Lasagne" at bounding box center [435, 400] width 138 height 14
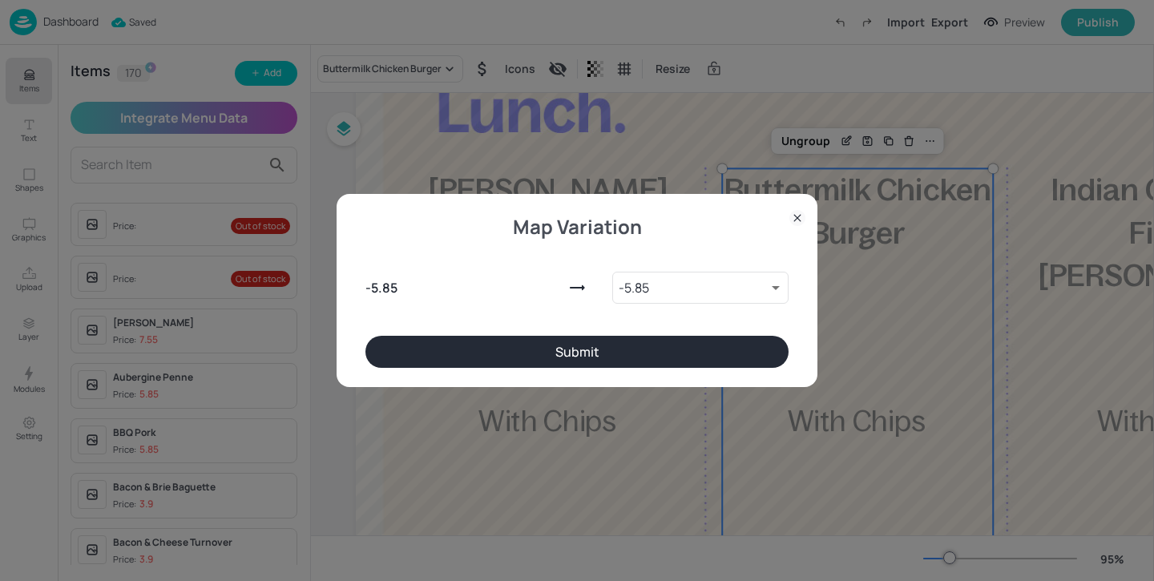
click at [735, 351] on button "Submit" at bounding box center [576, 352] width 423 height 32
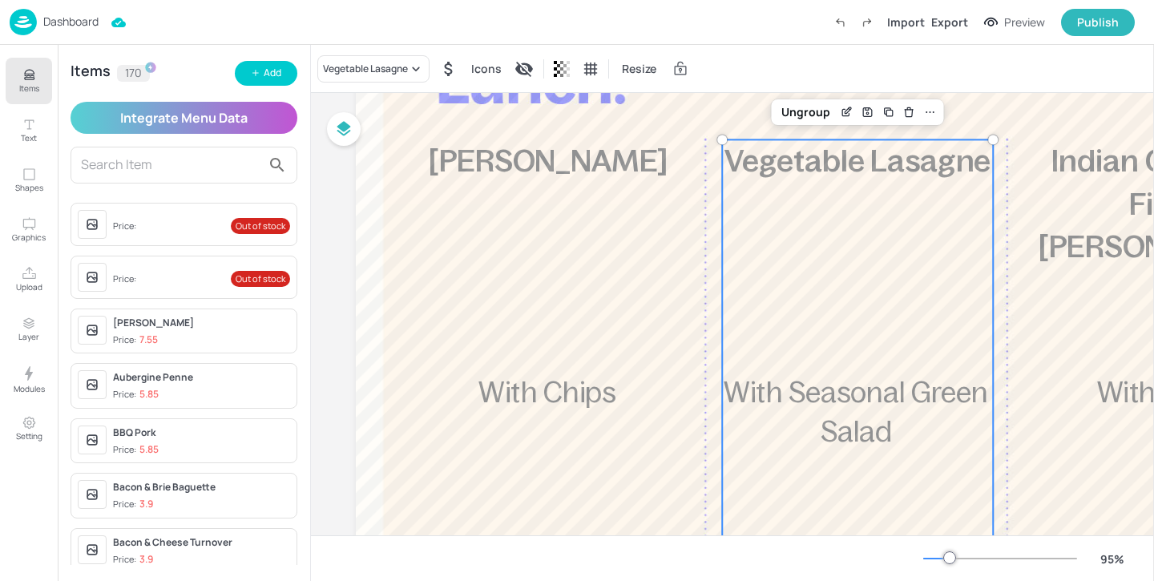
scroll to position [73, 0]
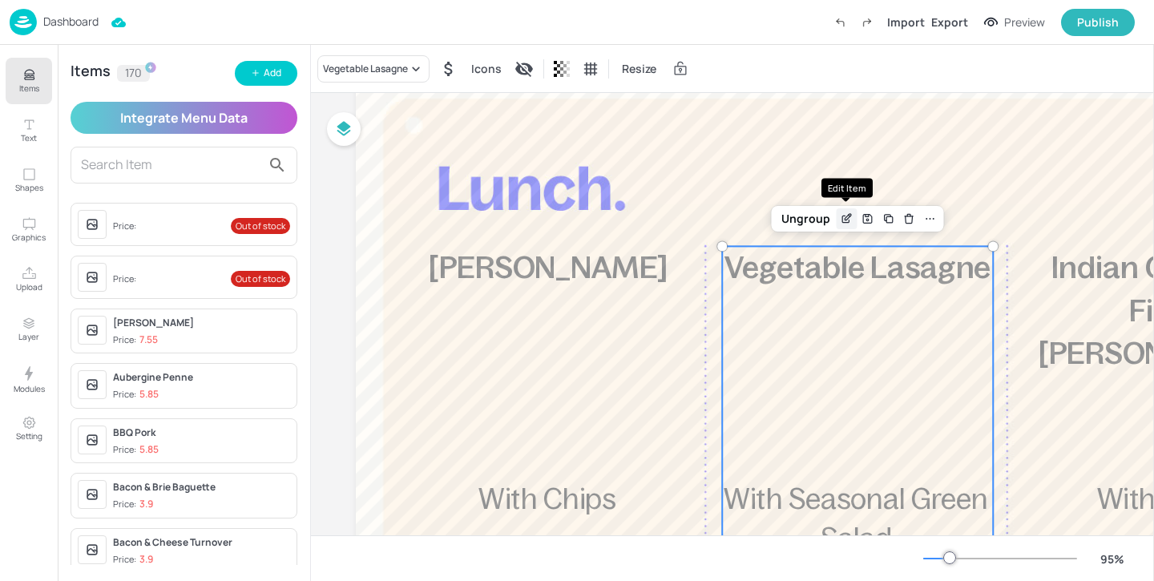
click at [849, 221] on icon "Edit Item" at bounding box center [847, 218] width 14 height 13
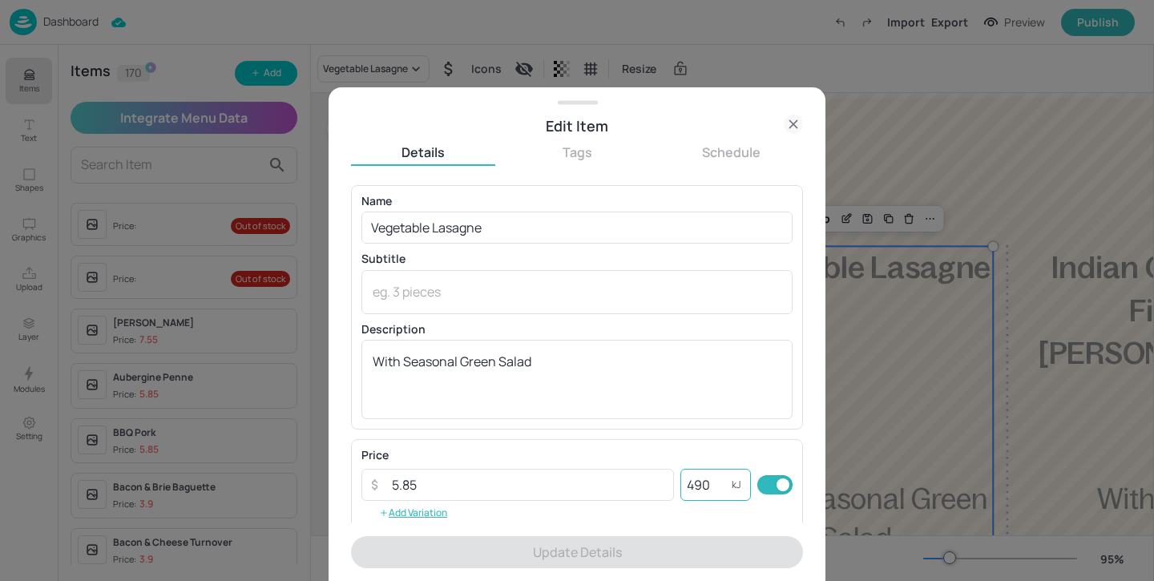
click at [696, 484] on input "490" at bounding box center [705, 485] width 51 height 32
drag, startPoint x: 717, startPoint y: 487, endPoint x: 641, endPoint y: 487, distance: 76.1
click at [641, 487] on div "​ 5.85 ​ 490 kJ ​" at bounding box center [576, 485] width 431 height 32
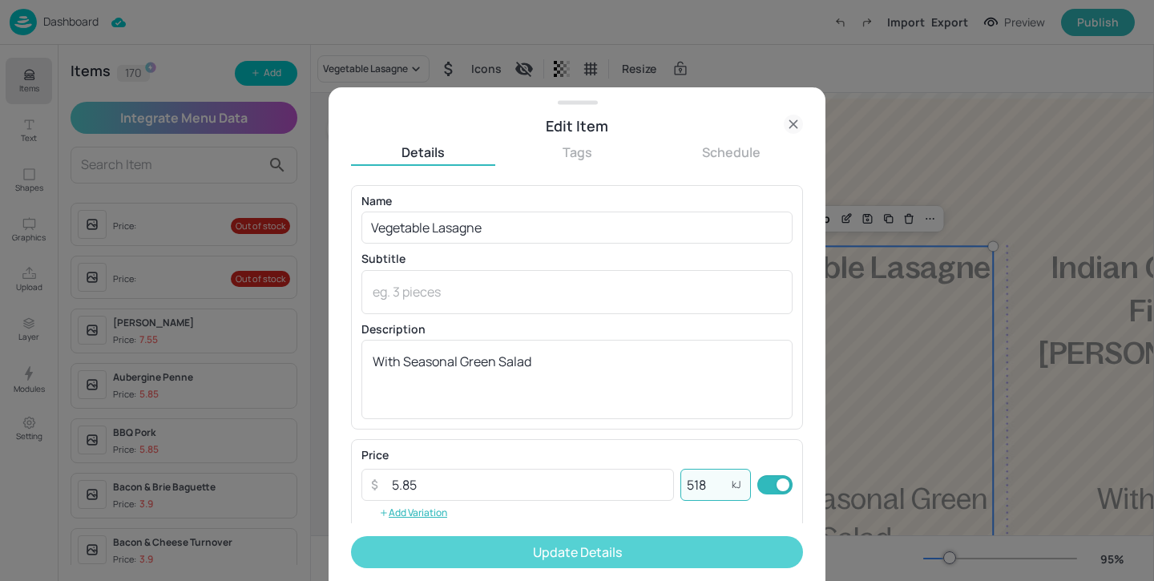
type input "518"
click at [720, 548] on button "Update Details" at bounding box center [577, 552] width 452 height 32
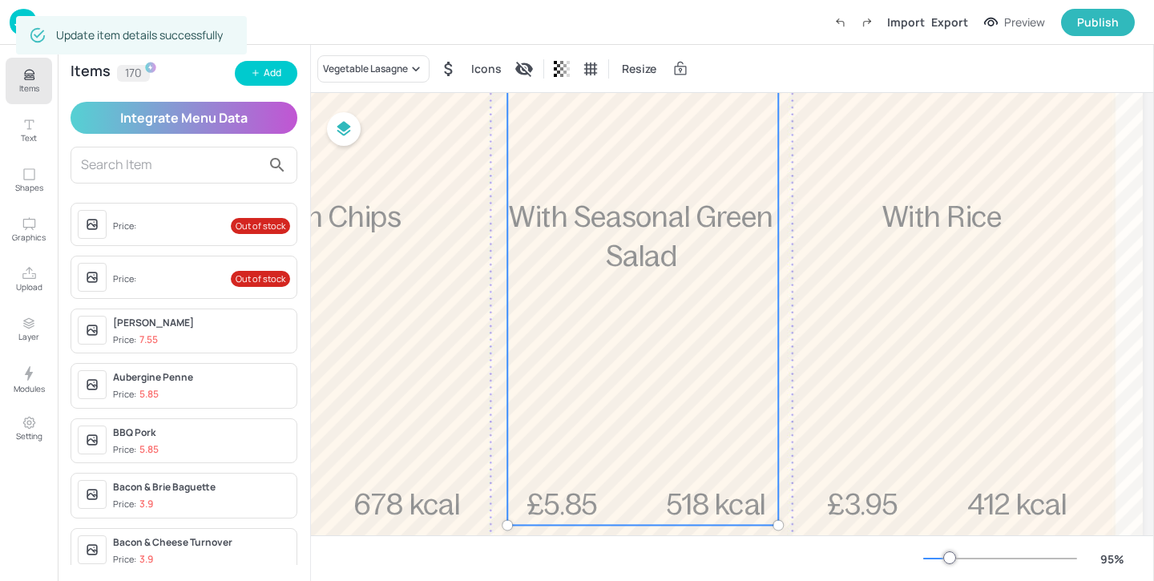
scroll to position [355, 253]
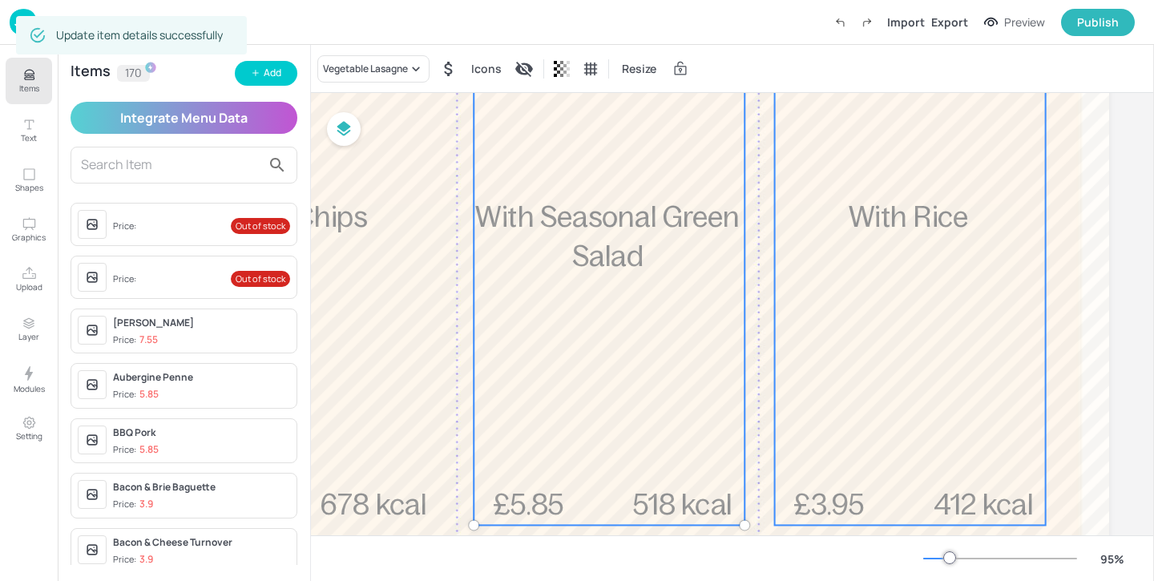
click at [858, 314] on div "£3.95 Indian Coconut Fish Curry With Rice 412 kcal" at bounding box center [910, 244] width 271 height 561
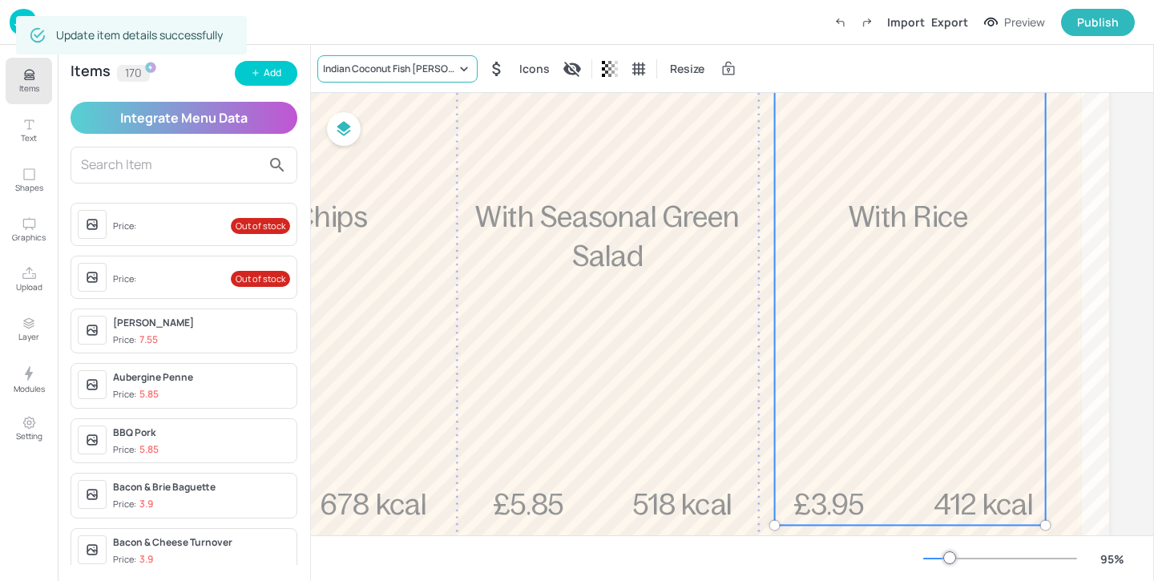
click at [398, 70] on div "Indian Coconut Fish Curry" at bounding box center [389, 69] width 133 height 14
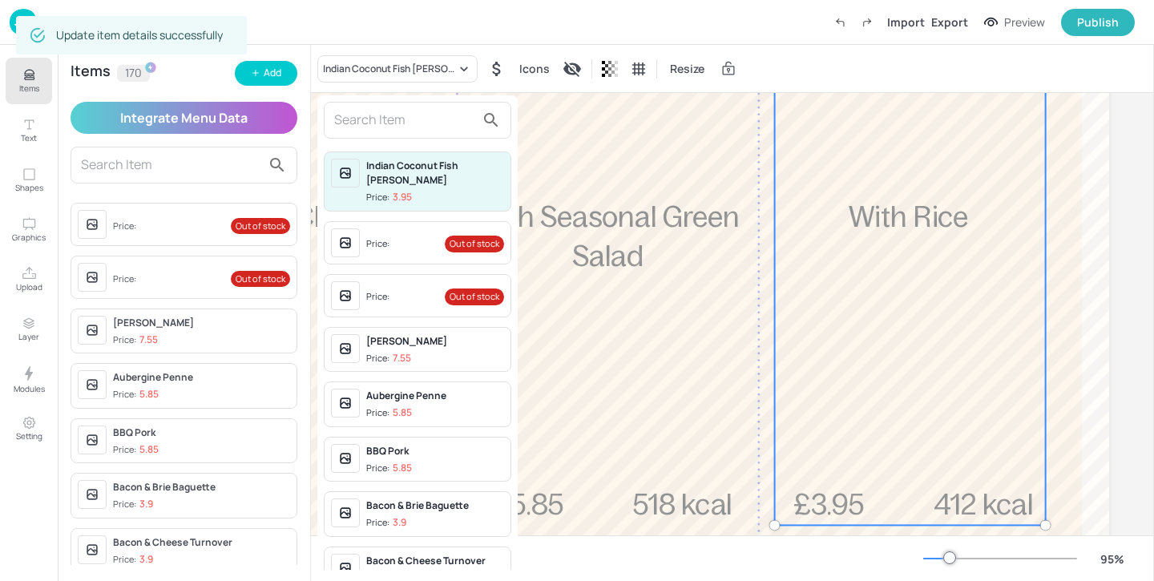
click at [382, 120] on input "text" at bounding box center [404, 120] width 141 height 26
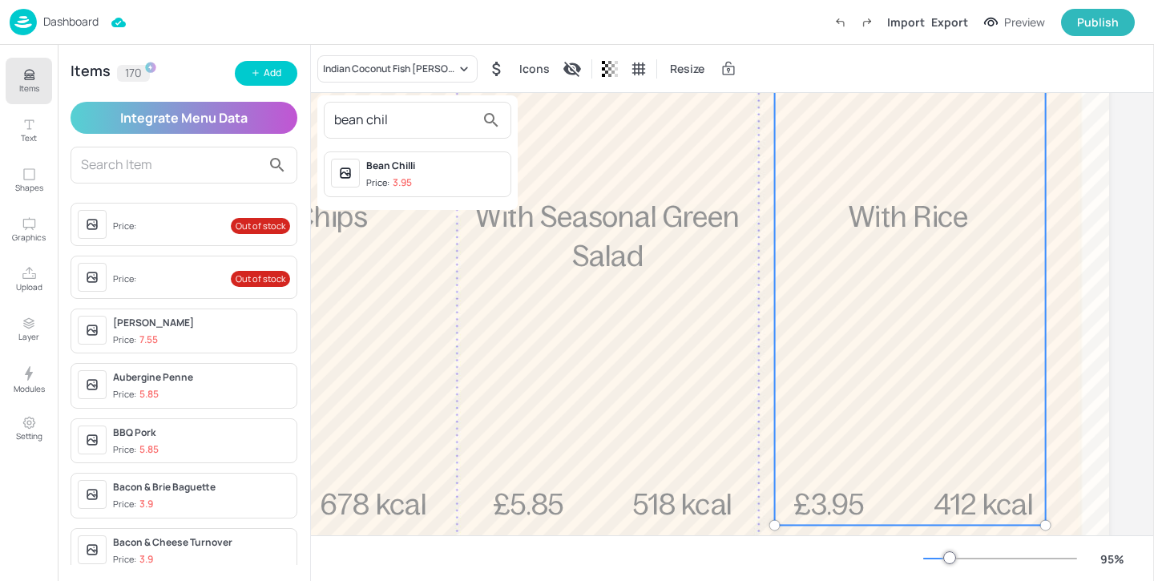
type input "bean chil"
click at [451, 172] on div "Bean Chilli" at bounding box center [435, 166] width 138 height 14
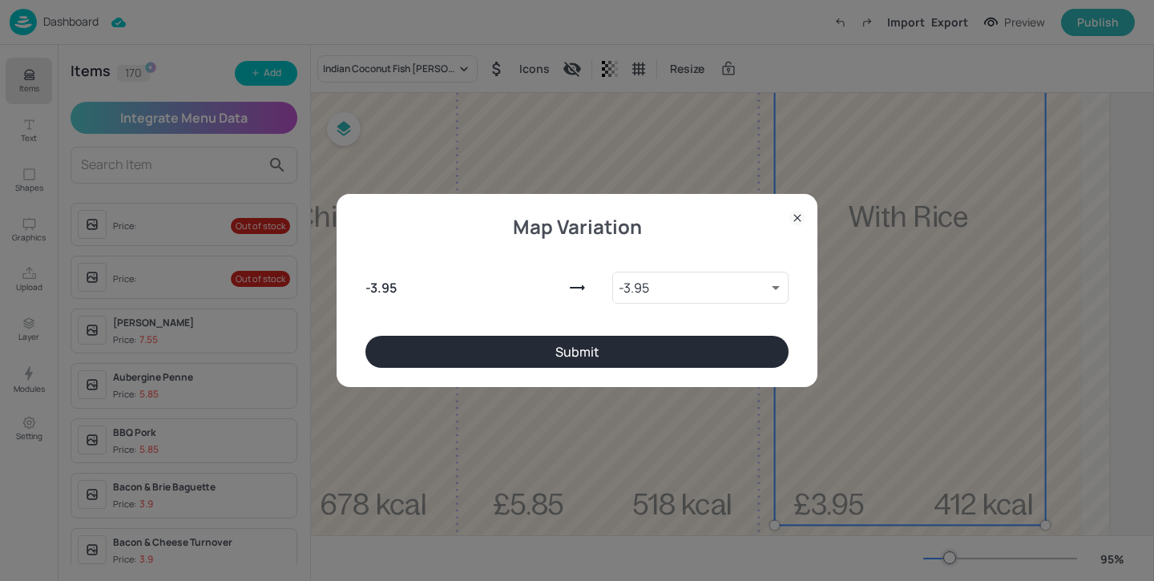
click at [665, 357] on button "Submit" at bounding box center [576, 352] width 423 height 32
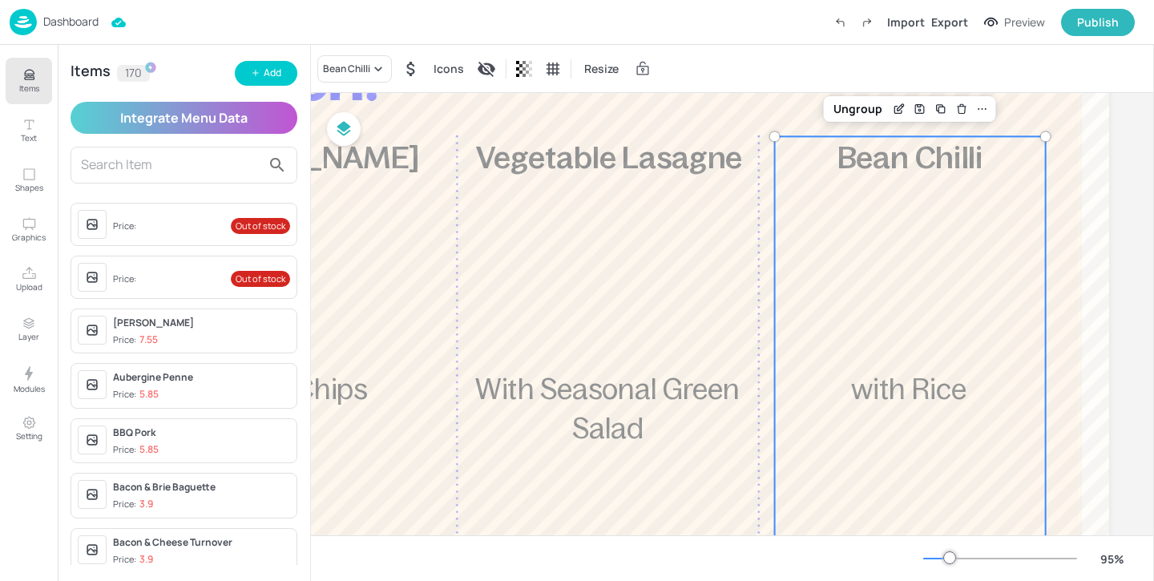
scroll to position [162, 253]
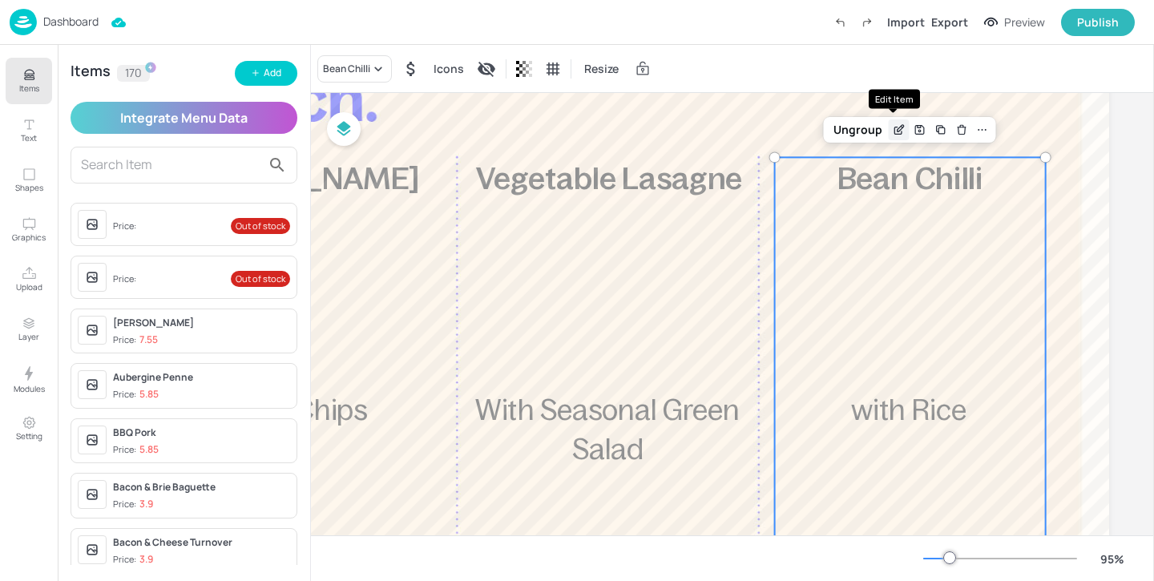
click at [898, 130] on icon "Edit Item" at bounding box center [901, 128] width 6 height 6
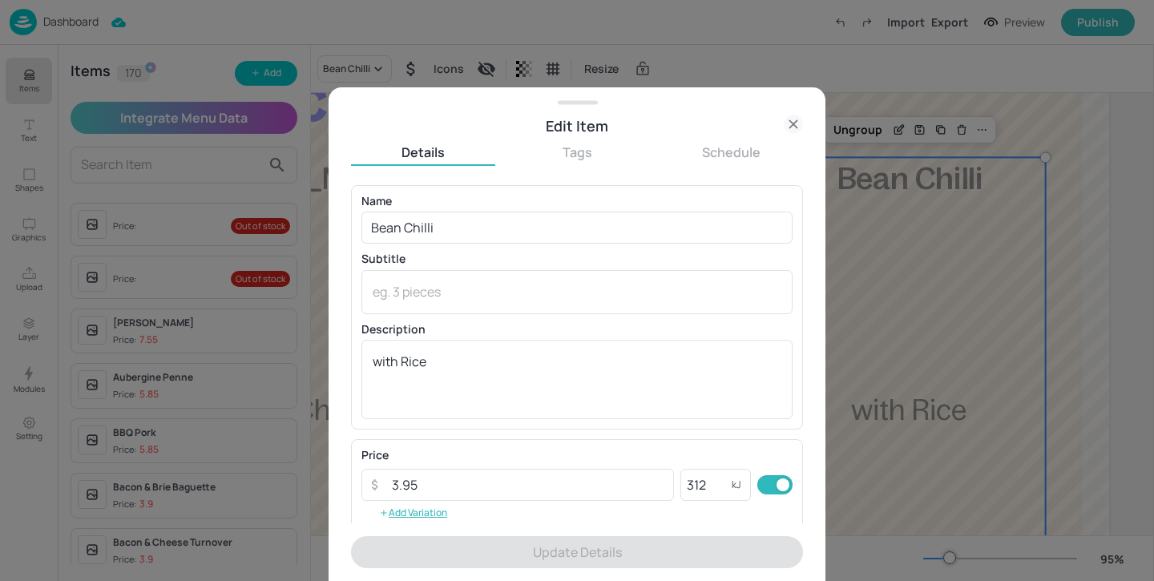
click at [793, 127] on icon at bounding box center [793, 124] width 19 height 19
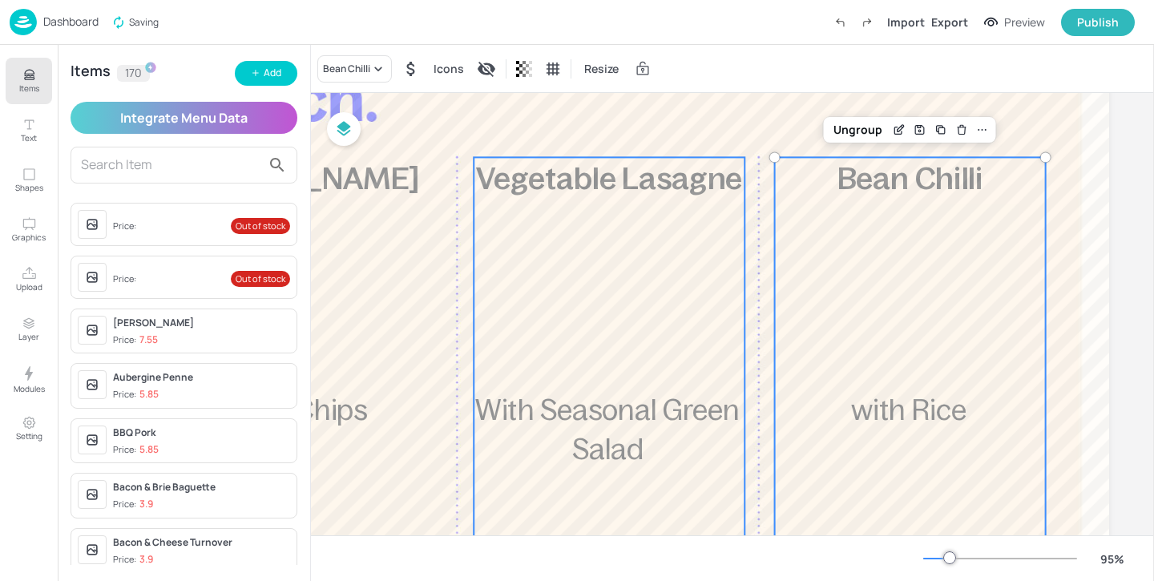
click at [579, 224] on div "£5.85 Vegetable Lasagne With Seasonal Green Salad 518 kcal" at bounding box center [609, 437] width 271 height 561
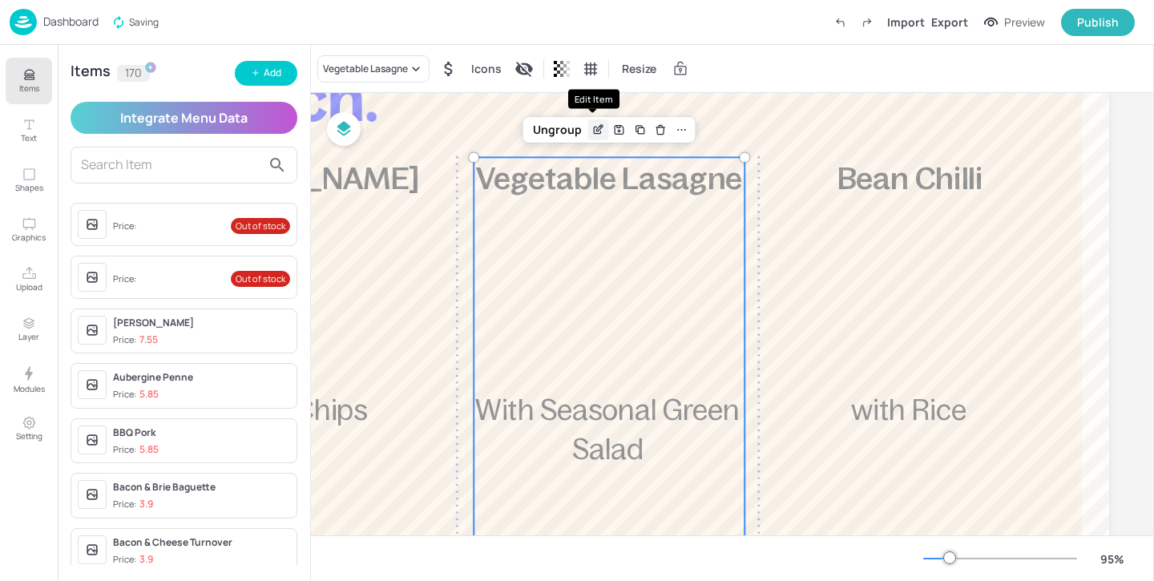
click at [591, 123] on icon "Edit Item" at bounding box center [598, 129] width 14 height 13
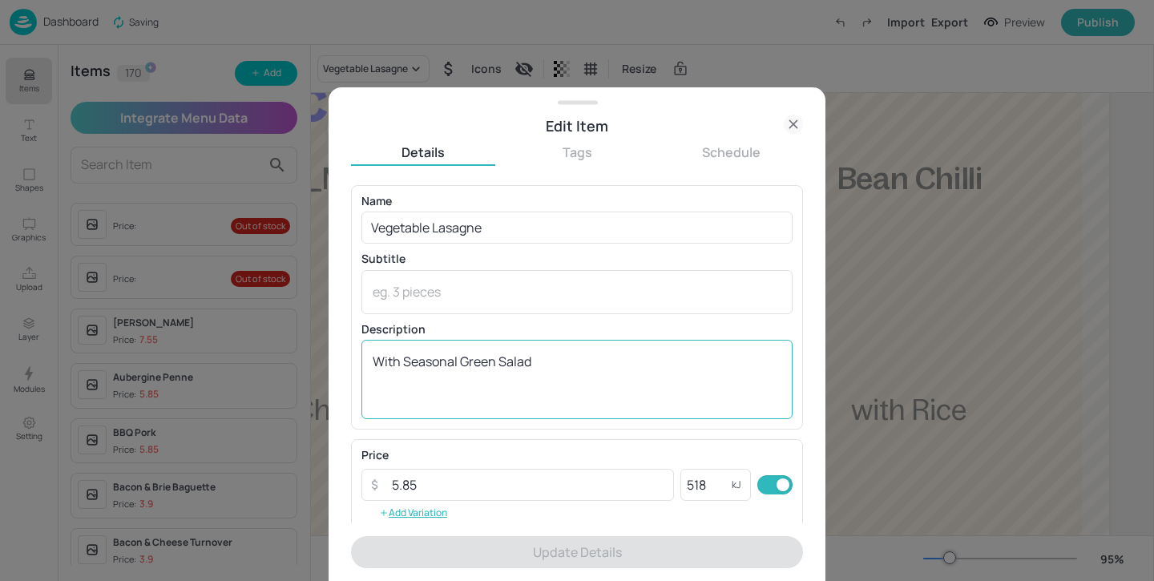
click at [384, 365] on textarea "With Seasonal Green Salad" at bounding box center [577, 379] width 409 height 53
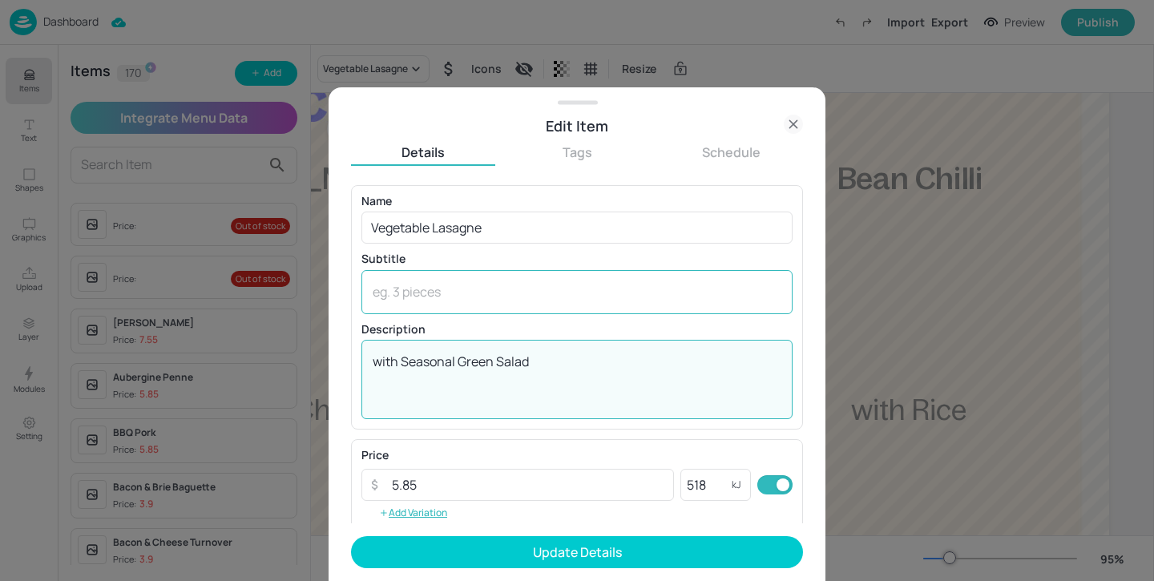
type textarea "with Seasonal Green Salad"
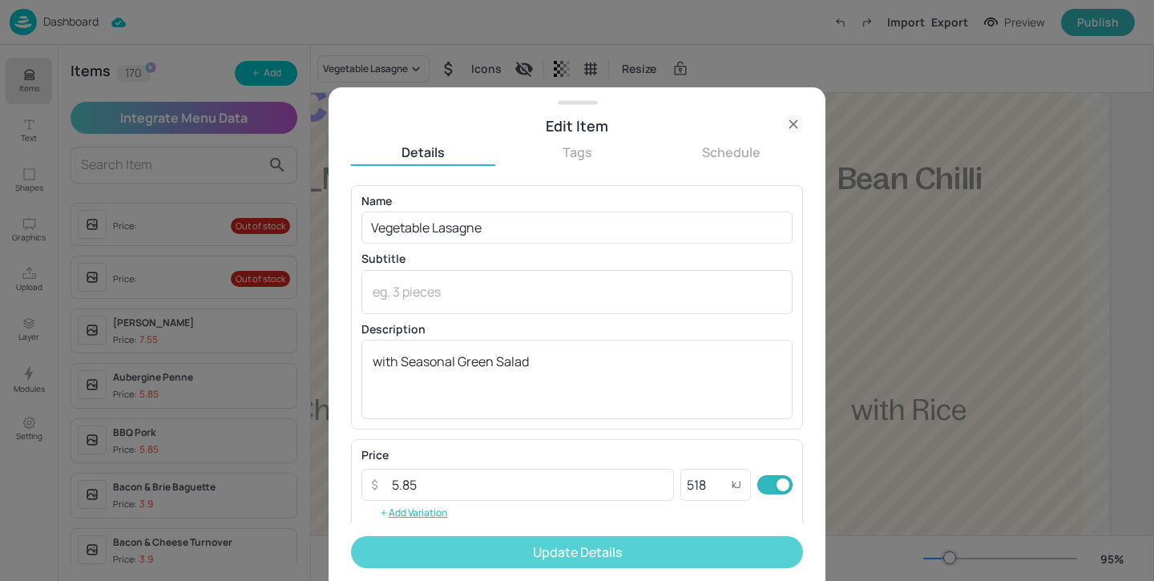
click at [600, 555] on button "Update Details" at bounding box center [577, 552] width 452 height 32
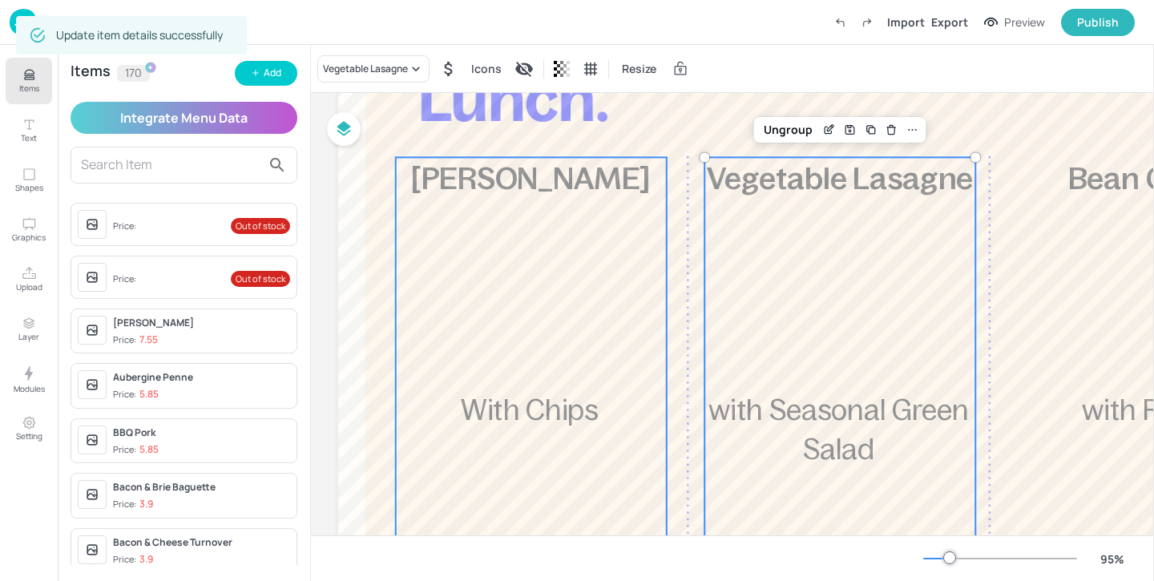
scroll to position [162, 0]
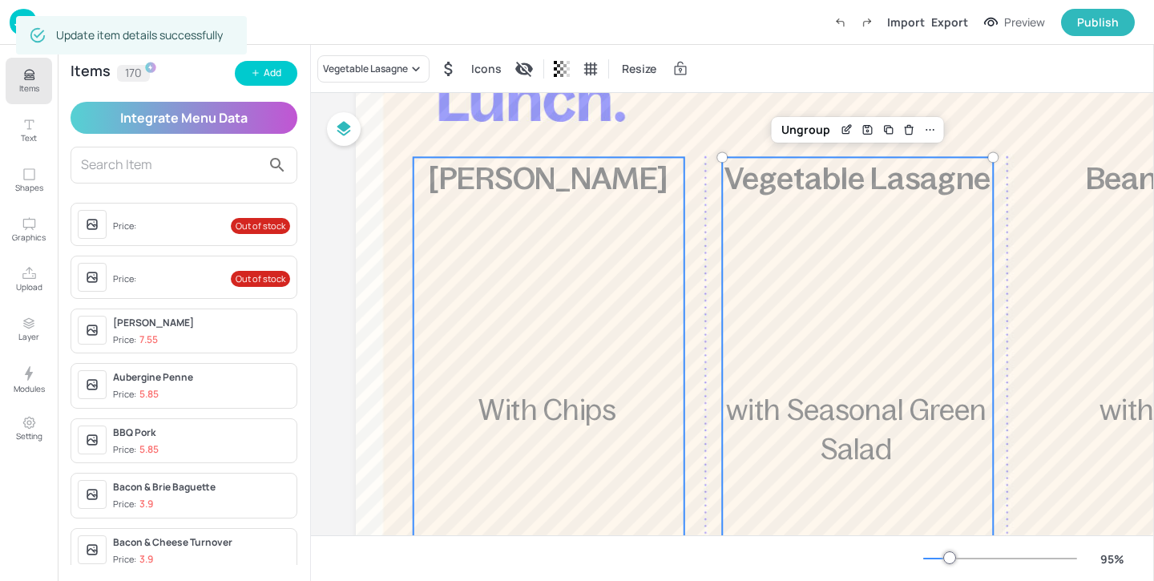
click at [555, 369] on div "£5.85 Cornish Pasty With Chips 678 kcal" at bounding box center [549, 437] width 271 height 561
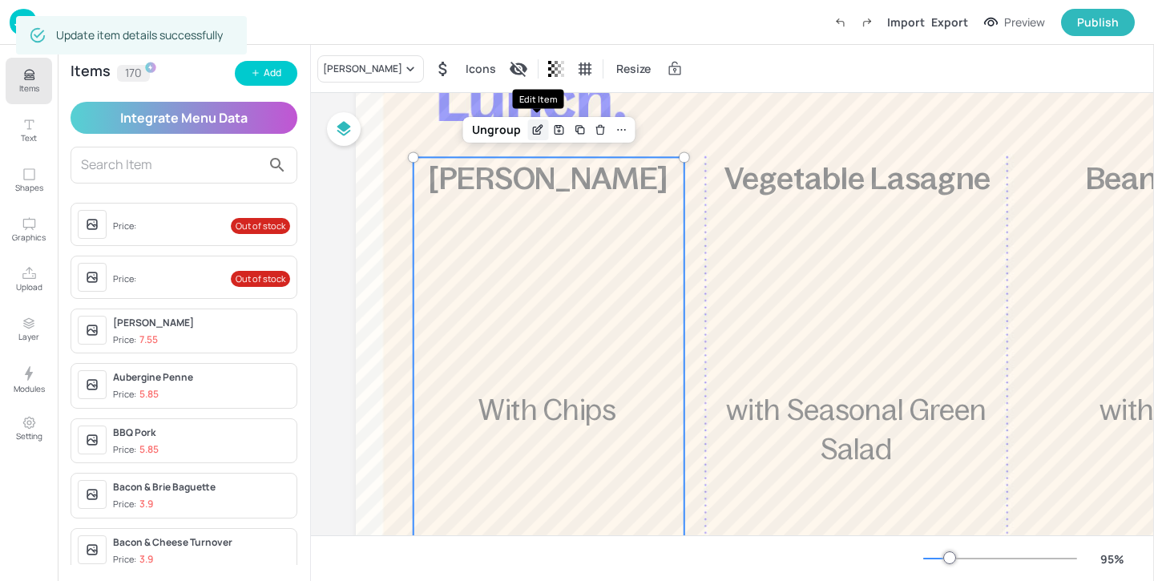
click at [528, 124] on div "Edit Item" at bounding box center [537, 129] width 21 height 21
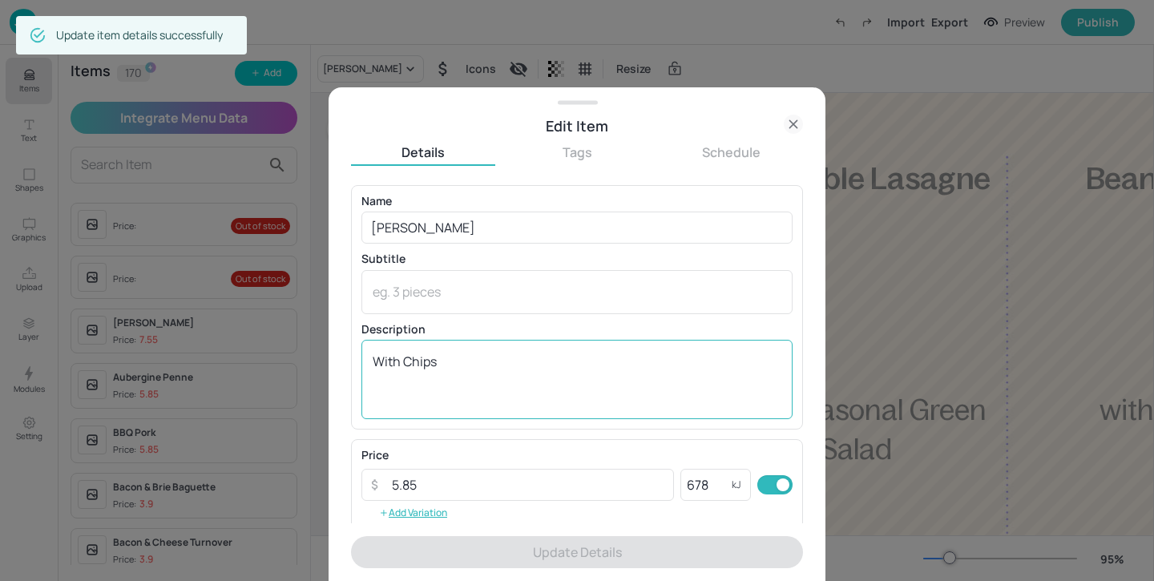
click at [381, 366] on textarea "With Chips" at bounding box center [577, 379] width 409 height 53
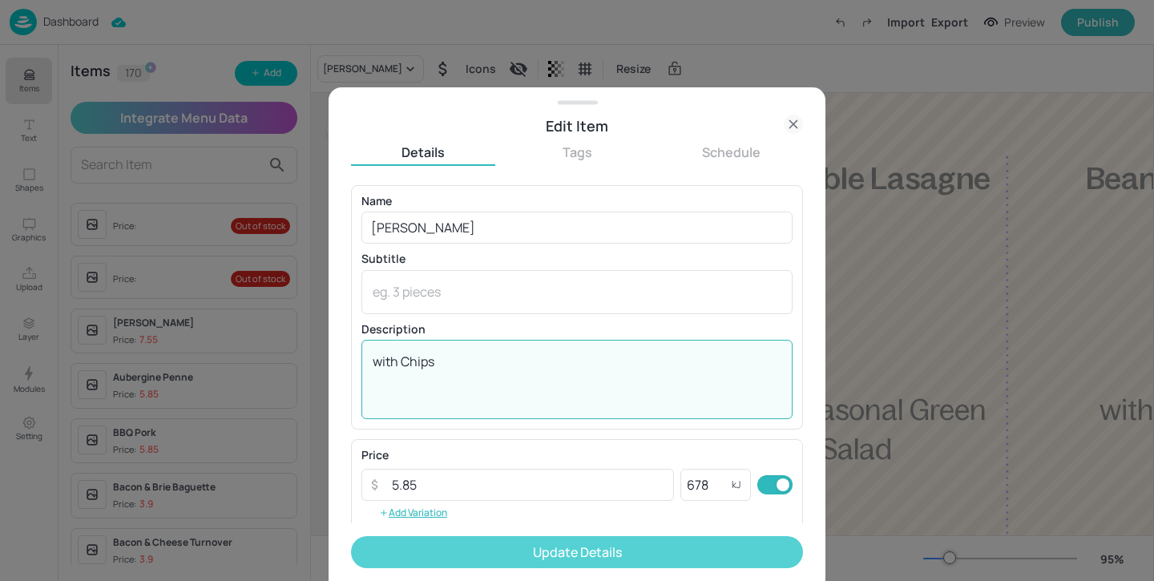
type textarea "with Chips"
click at [531, 547] on button "Update Details" at bounding box center [577, 552] width 452 height 32
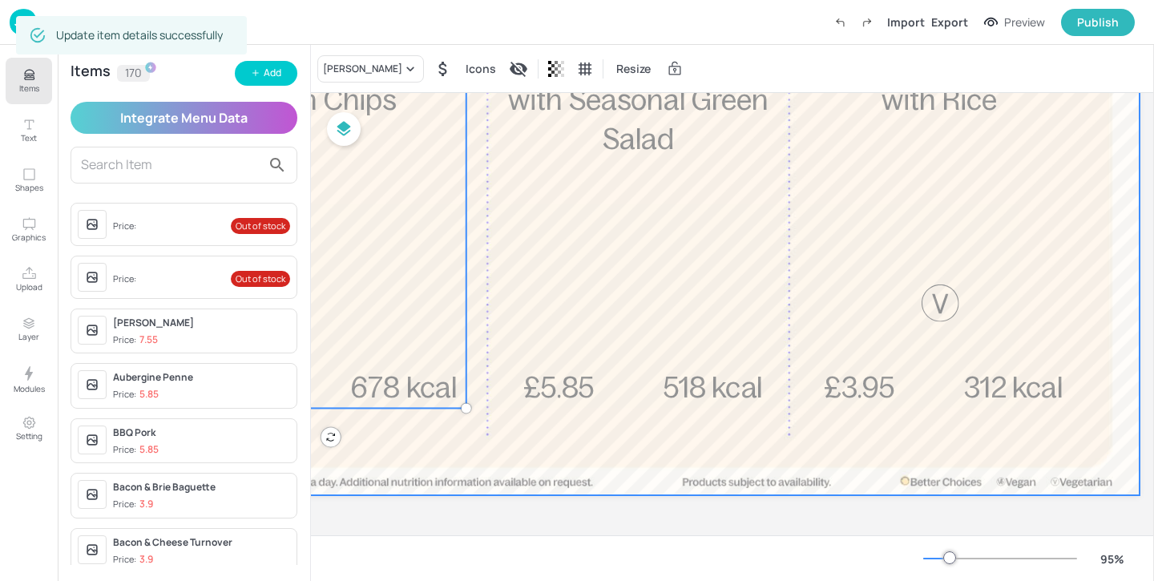
scroll to position [476, 243]
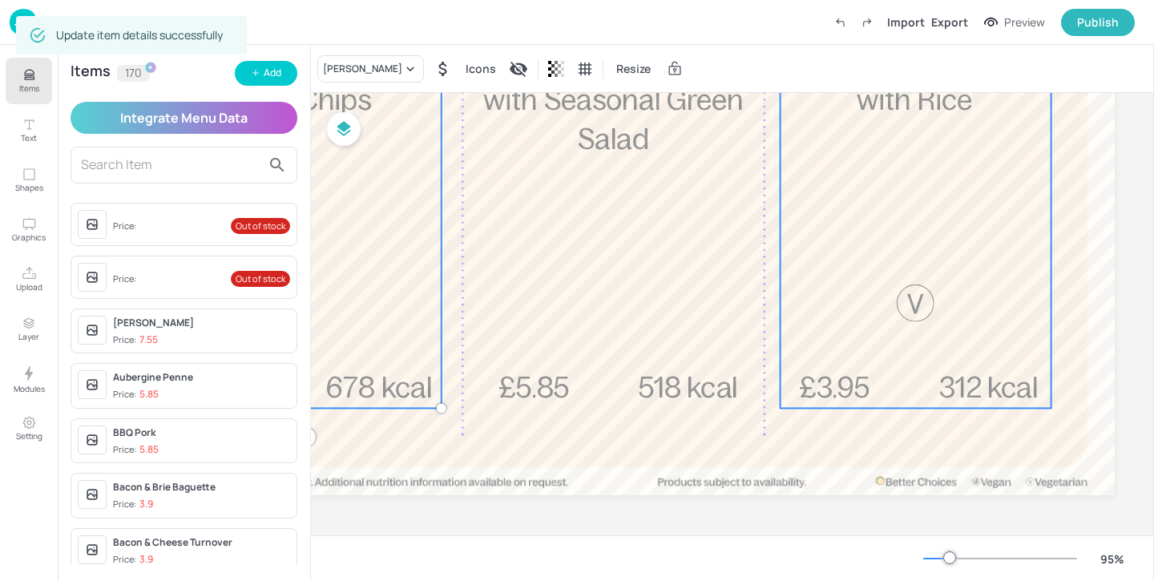
click at [967, 313] on div "£3.95 Bean Chilli with Rice 312 kcal" at bounding box center [916, 127] width 271 height 561
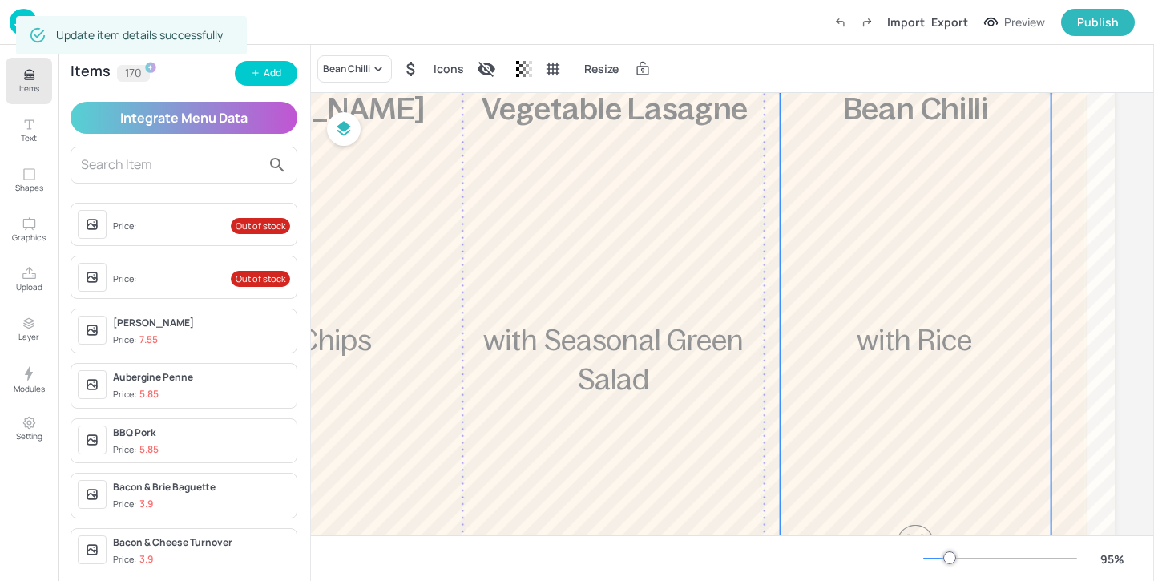
scroll to position [64, 243]
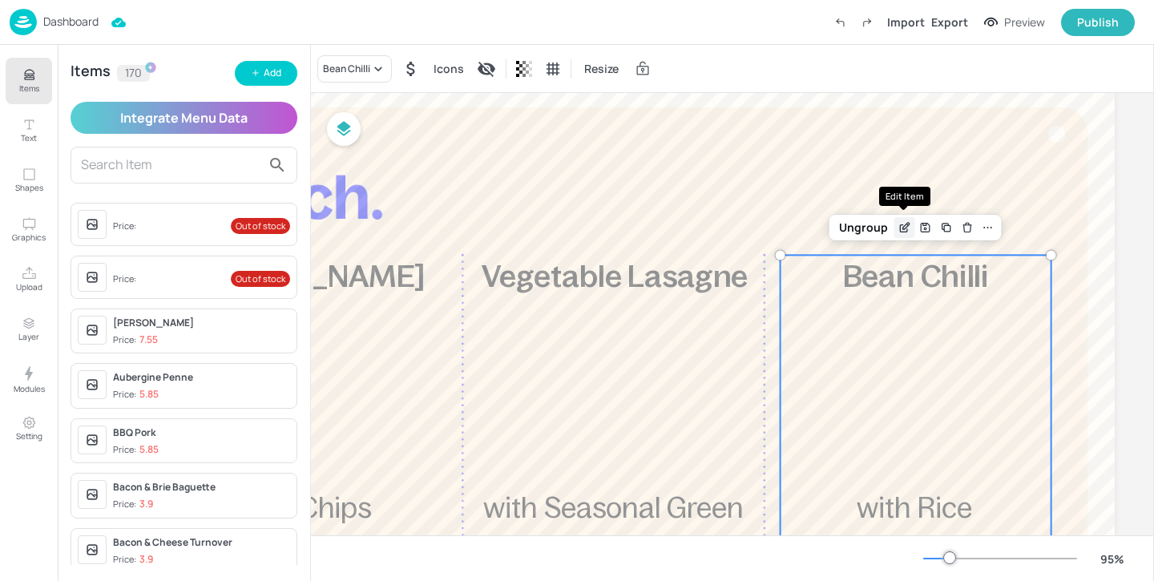
click at [902, 232] on icon "Edit Item" at bounding box center [903, 228] width 7 height 7
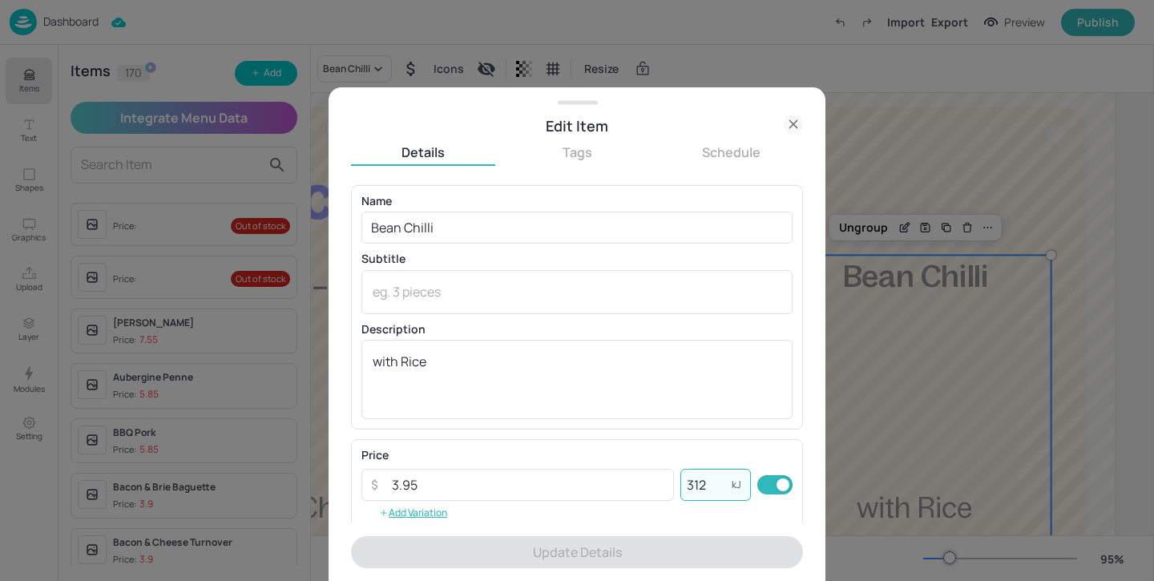
click at [718, 485] on input "312" at bounding box center [705, 485] width 51 height 32
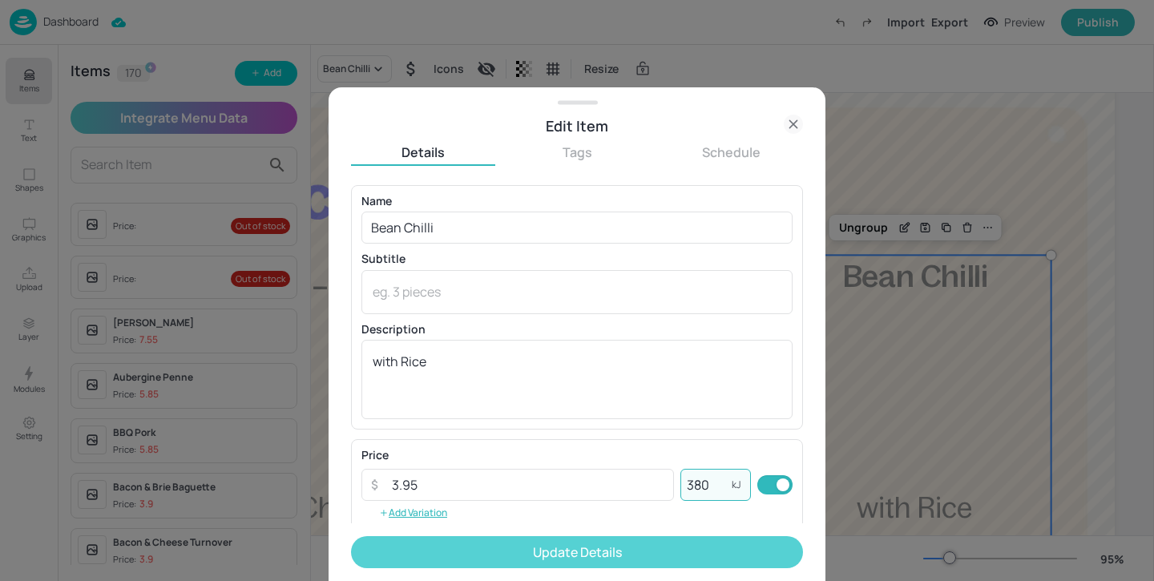
type input "380"
click at [746, 558] on button "Update Details" at bounding box center [577, 552] width 452 height 32
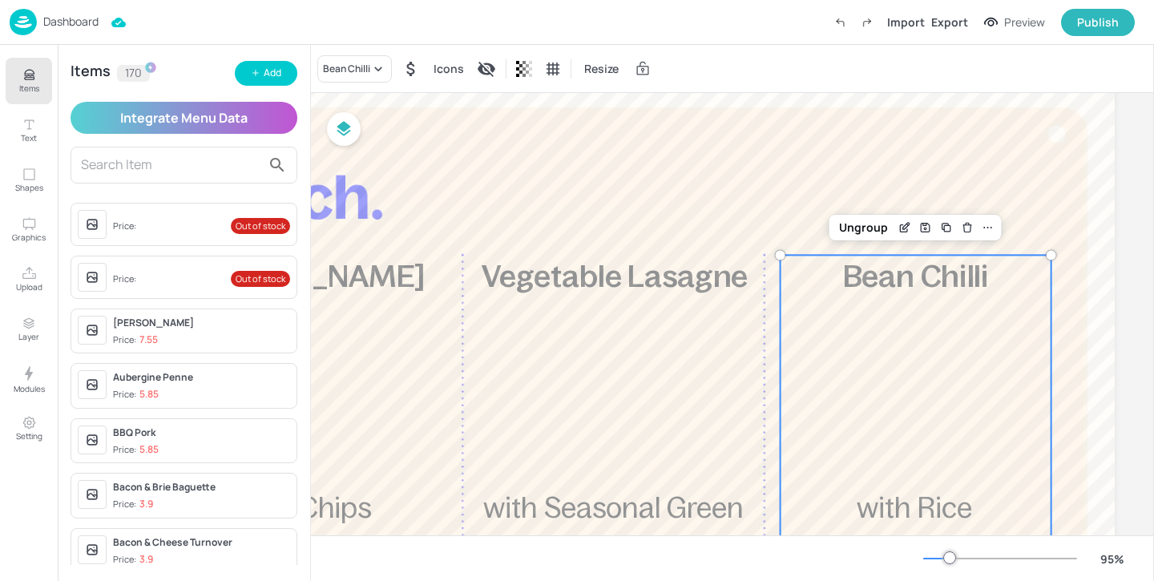
click at [33, 80] on icon "Items" at bounding box center [29, 74] width 15 height 15
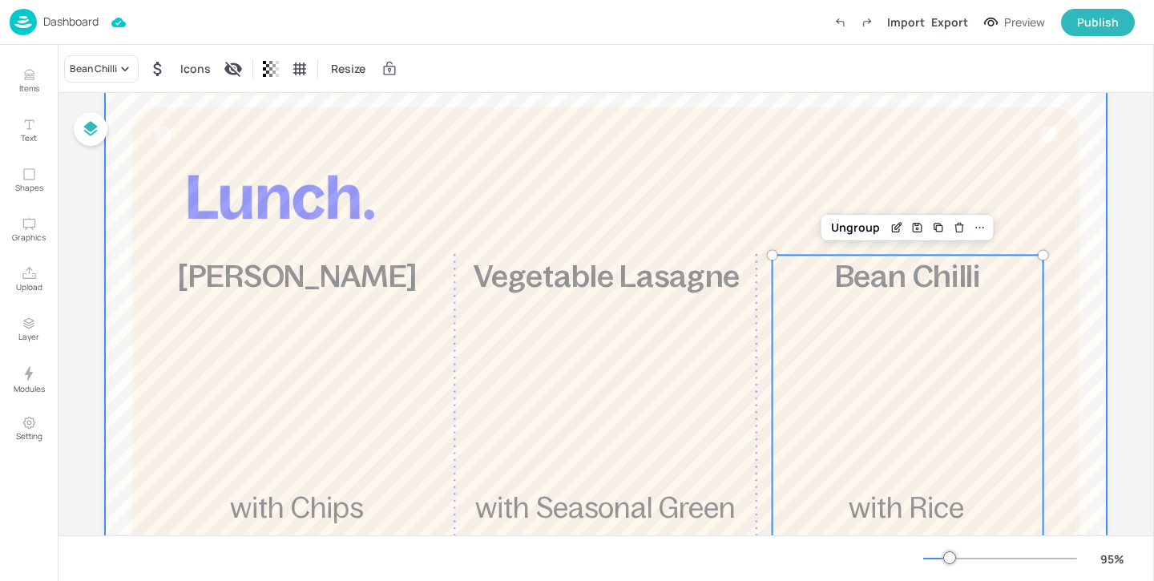
scroll to position [64, 0]
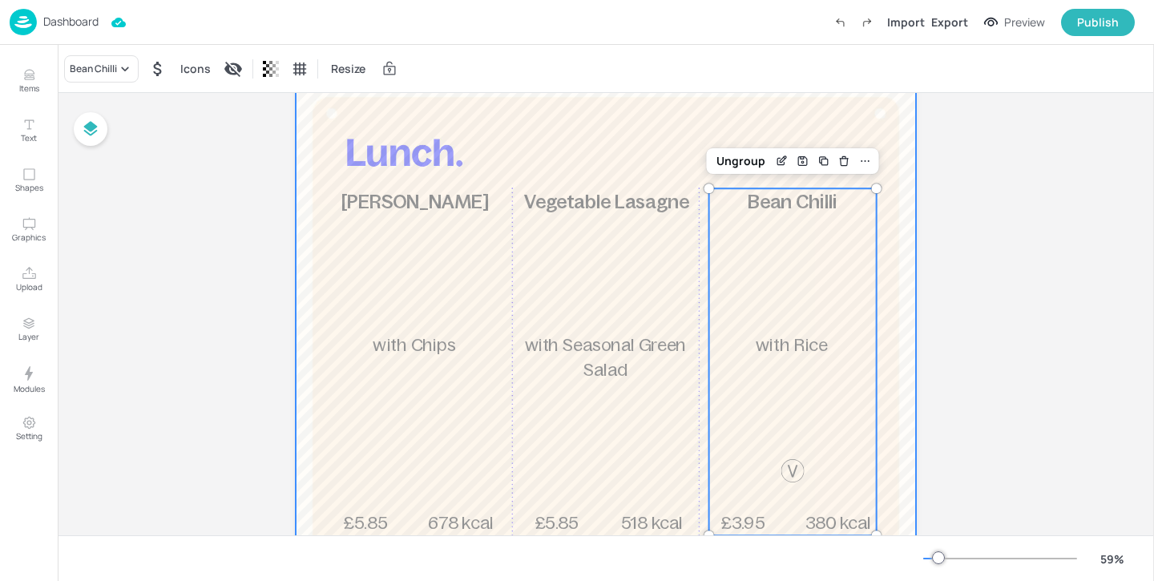
click at [636, 121] on div at bounding box center [606, 335] width 620 height 510
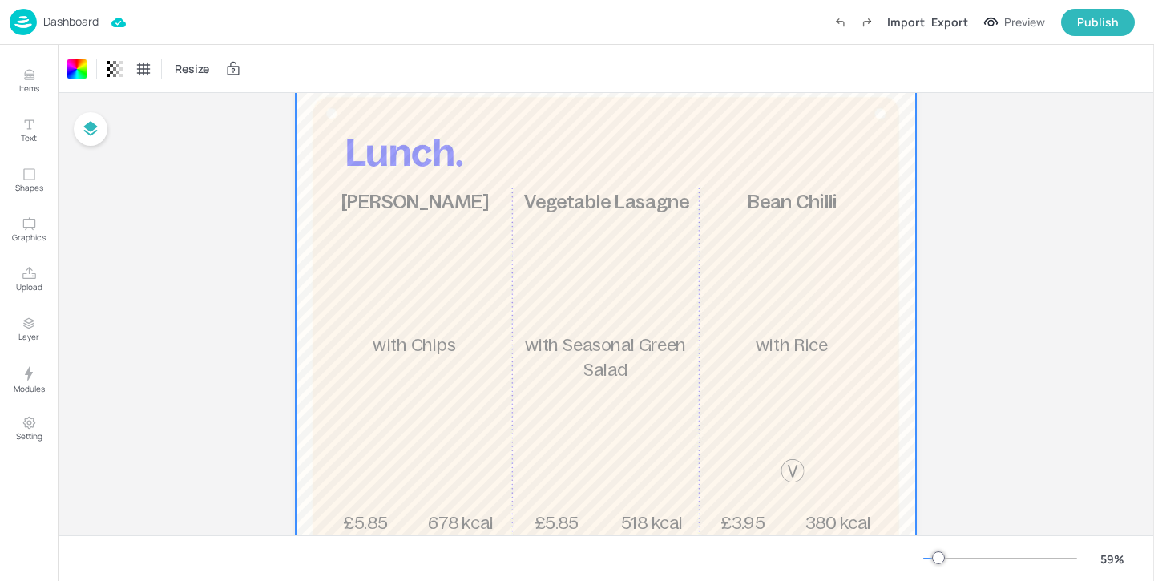
scroll to position [159, 0]
